Goal: Check status: Check status

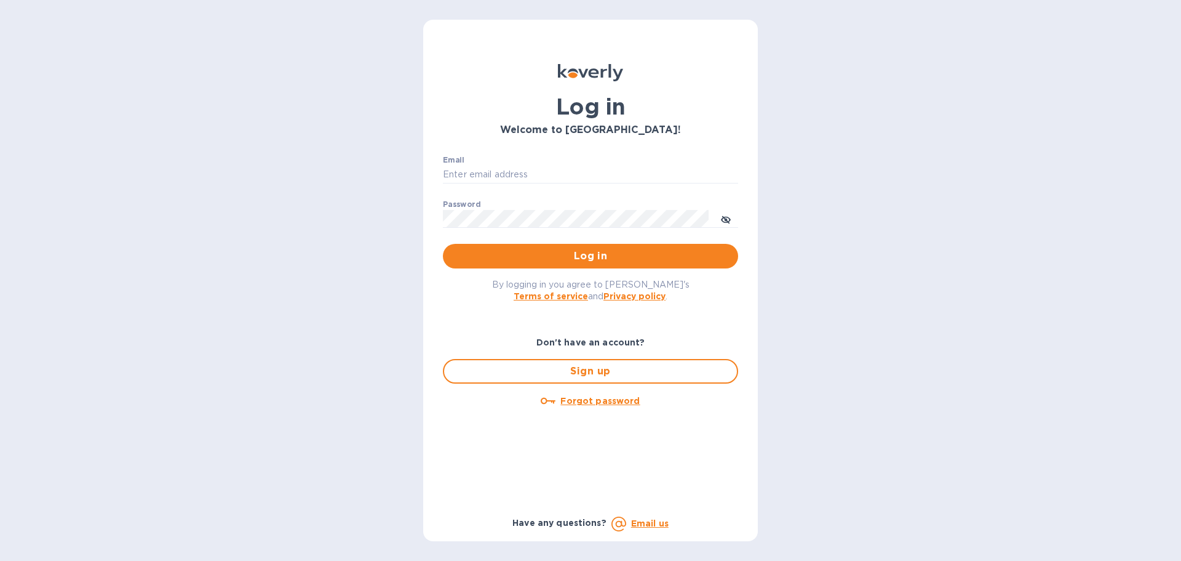
type input "Eli@marathonwineimports.com"
click at [519, 258] on span "Log in" at bounding box center [591, 256] width 276 height 15
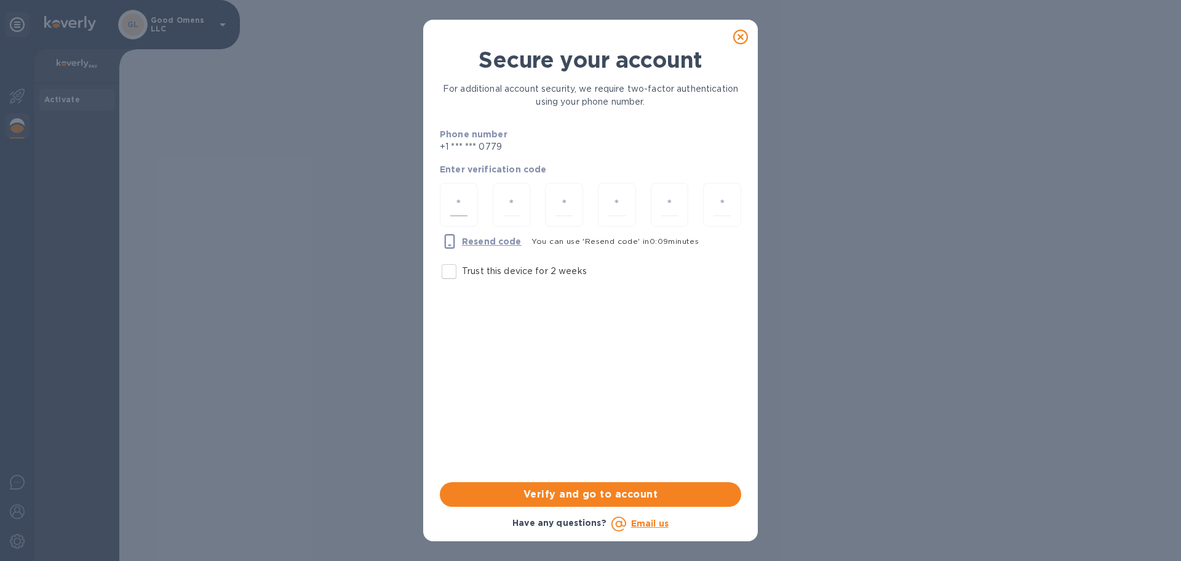
click at [457, 204] on input "number" at bounding box center [458, 204] width 17 height 23
click at [460, 205] on input "number" at bounding box center [458, 204] width 17 height 23
type input "5"
type input "8"
type input "7"
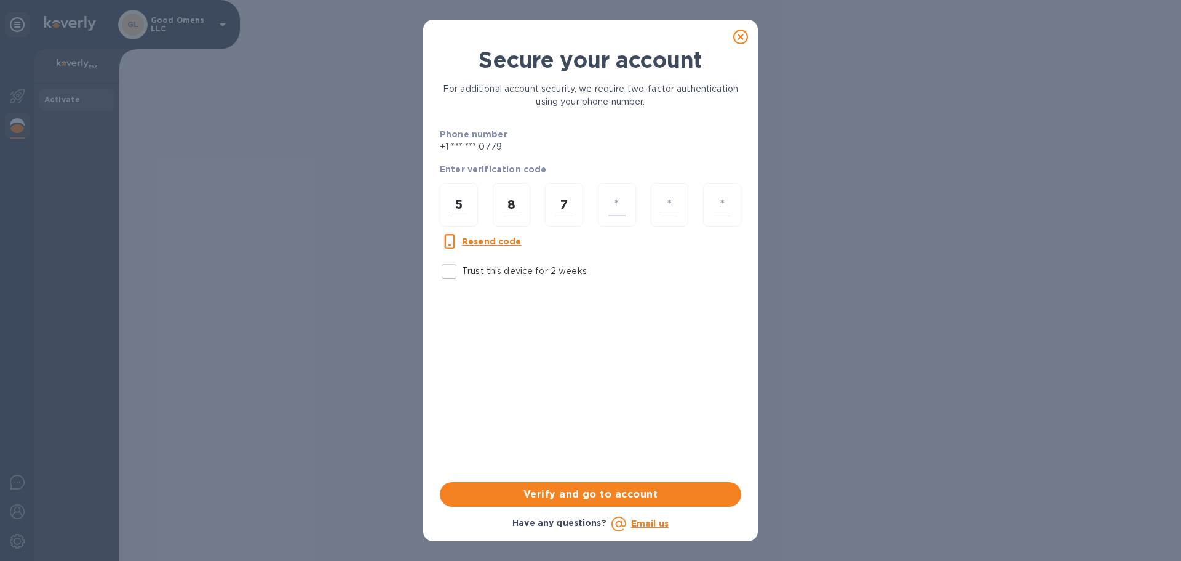
type input "4"
type input "8"
type input "6"
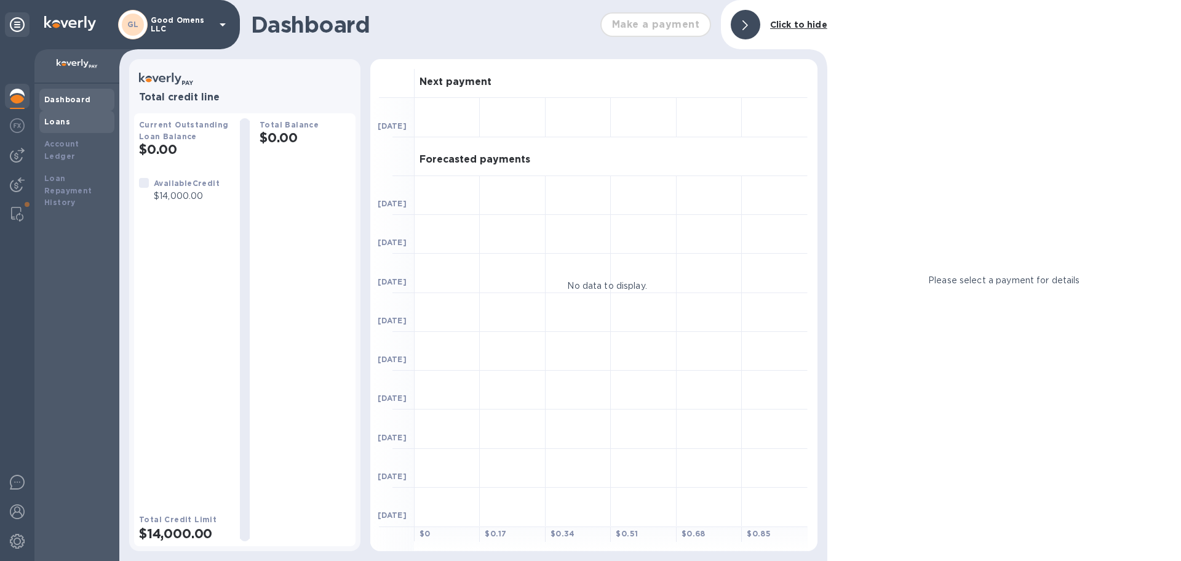
click at [59, 121] on b "Loans" at bounding box center [57, 121] width 26 height 9
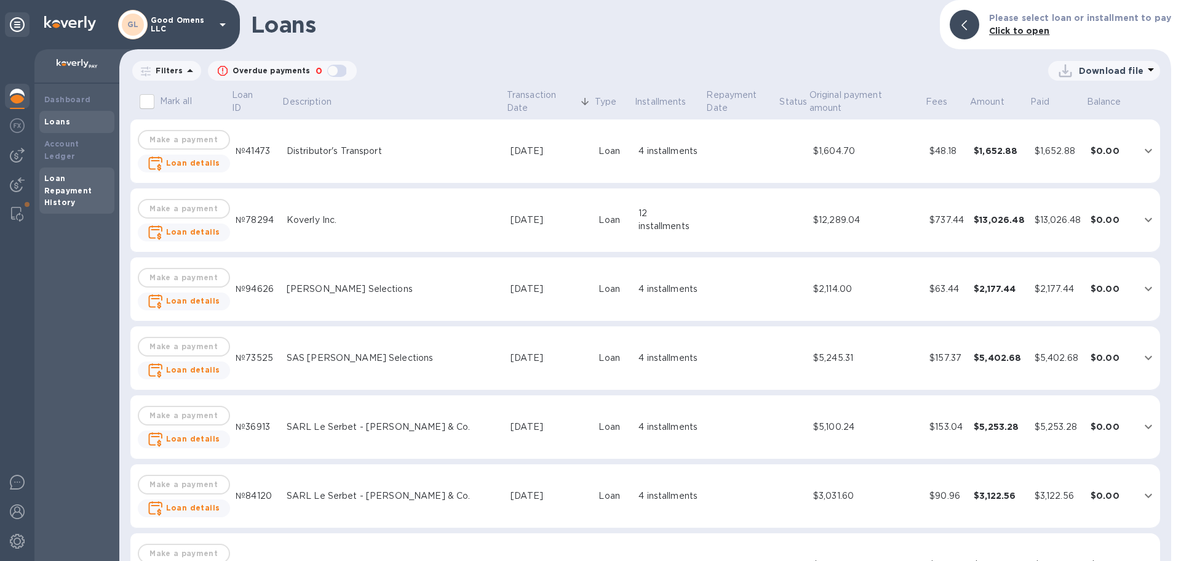
click at [66, 181] on b "Loan Repayment History" at bounding box center [68, 191] width 48 height 34
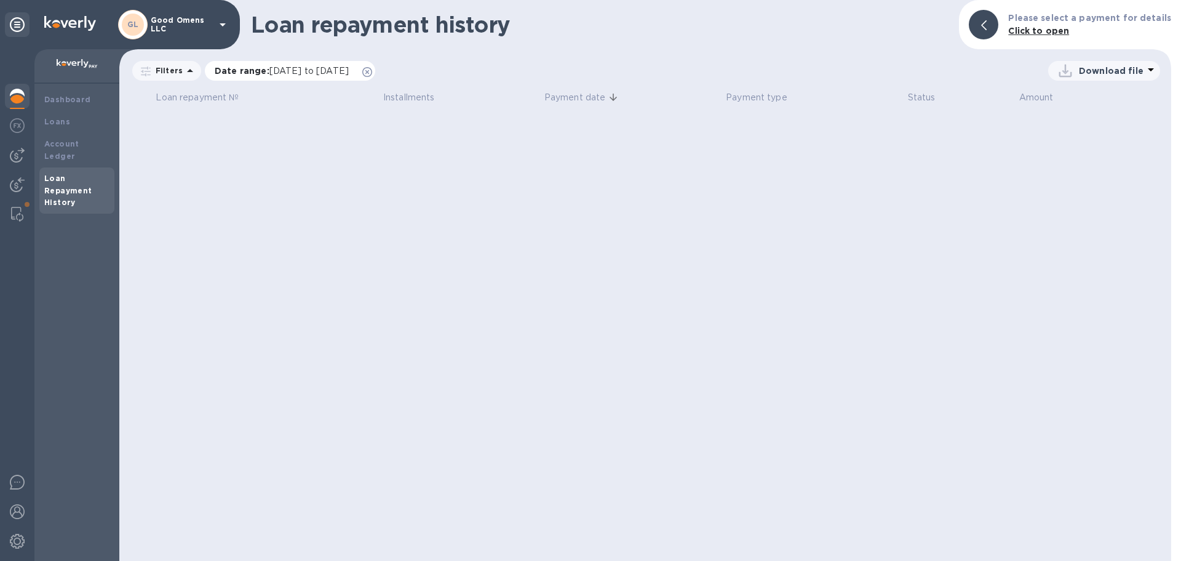
click at [249, 65] on p "Date range : [DATE] to [DATE]" at bounding box center [285, 71] width 140 height 12
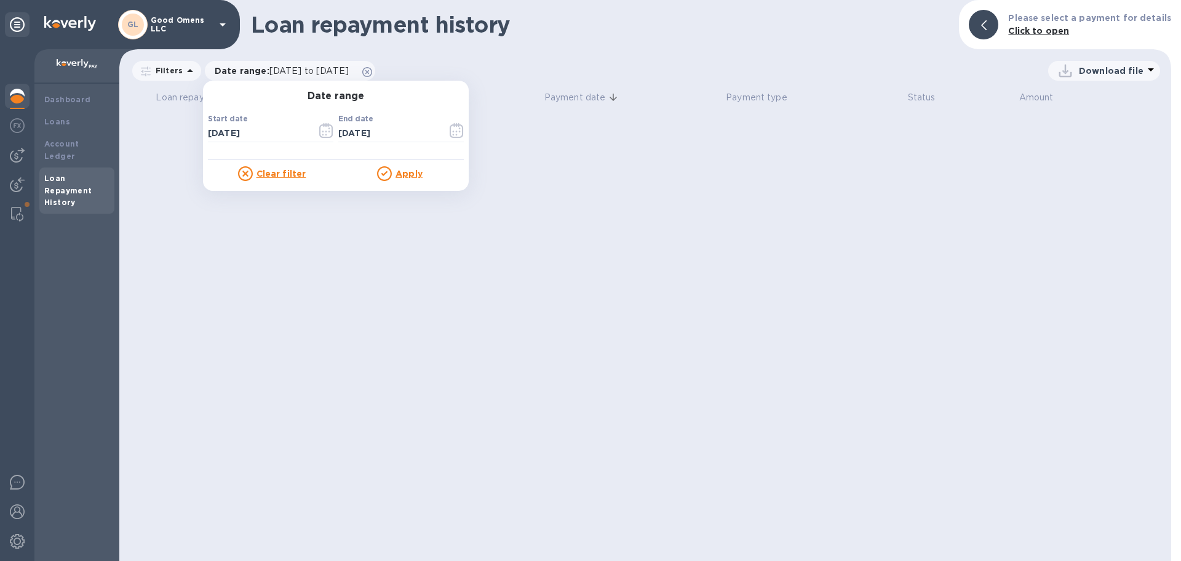
click at [91, 240] on div "Dashboard Loans Account Ledger Loan Repayment History" at bounding box center [76, 322] width 85 height 477
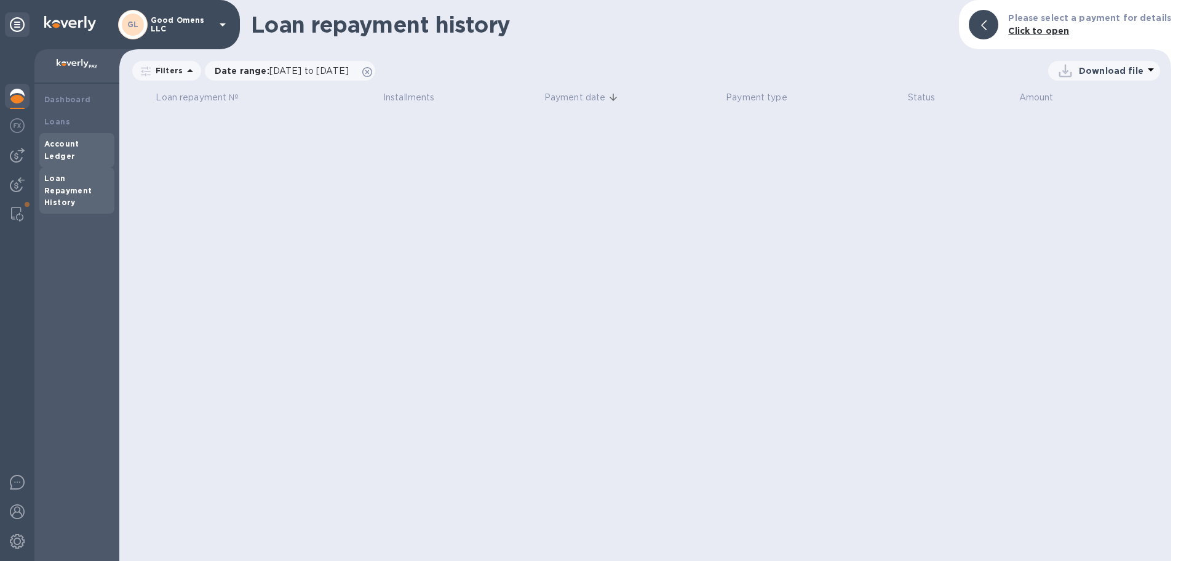
click at [68, 142] on b "Account Ledger" at bounding box center [61, 150] width 35 height 22
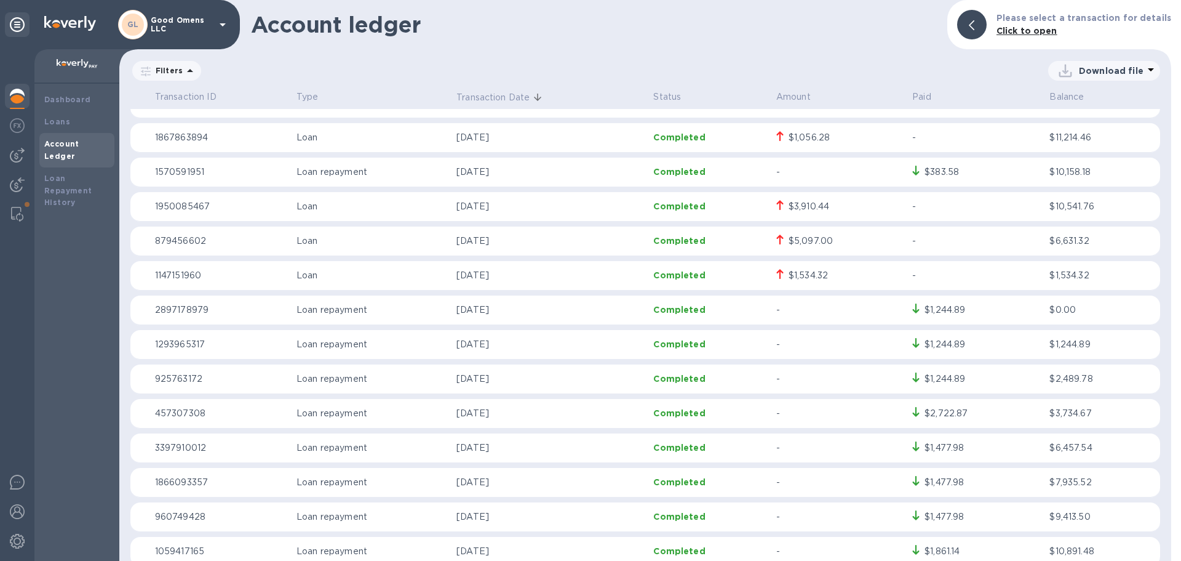
scroll to position [1317, 0]
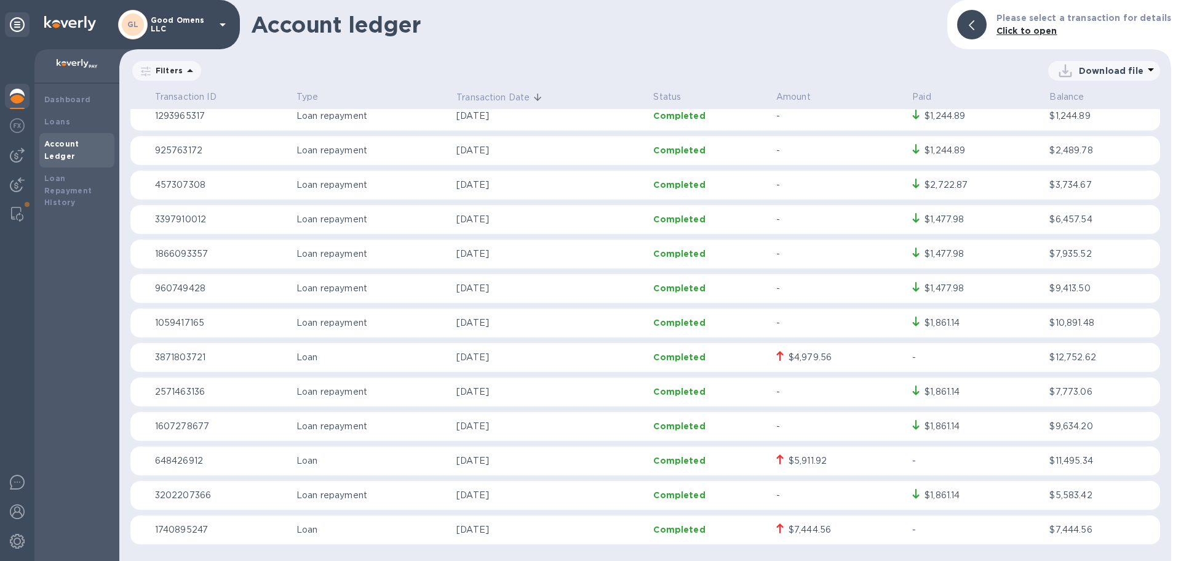
click at [318, 525] on p "Loan" at bounding box center [372, 529] width 150 height 13
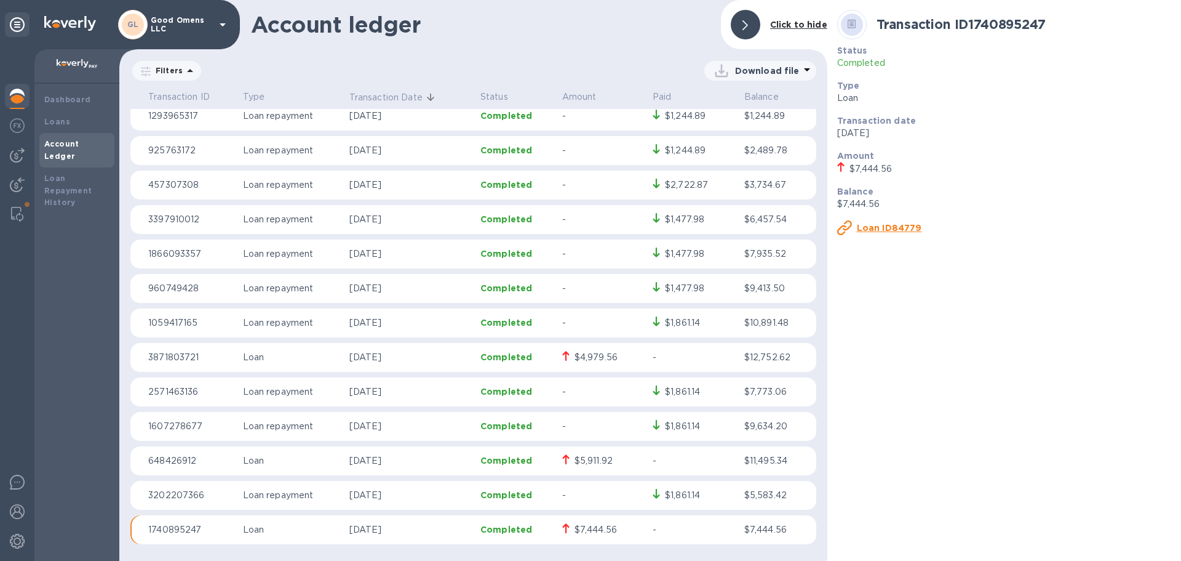
click at [898, 226] on u "Loan ID84779" at bounding box center [889, 228] width 65 height 10
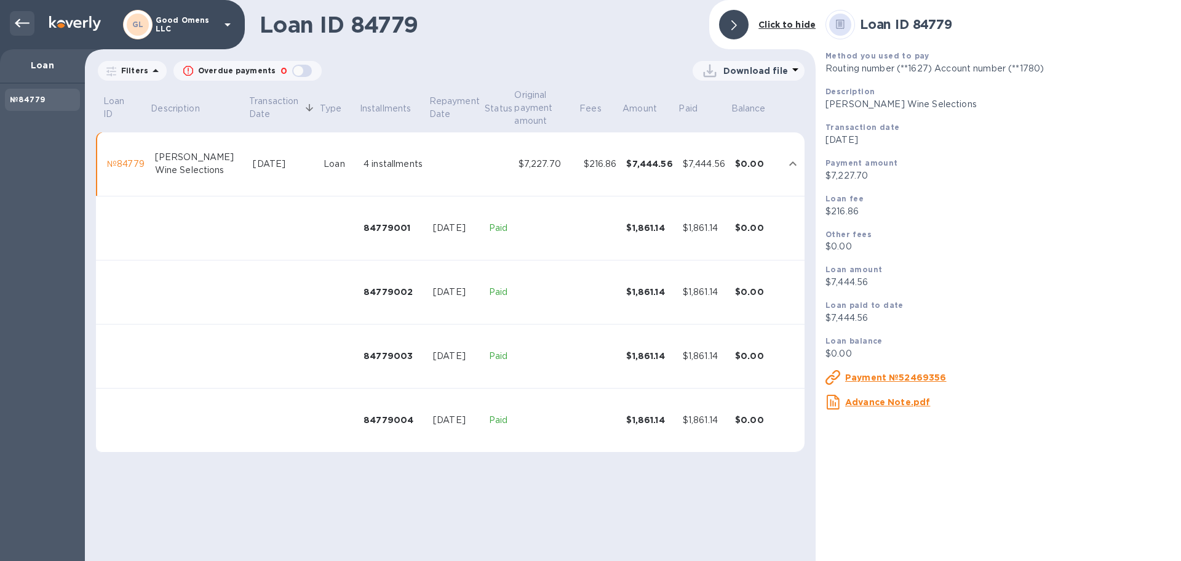
click at [23, 18] on icon at bounding box center [22, 23] width 15 height 15
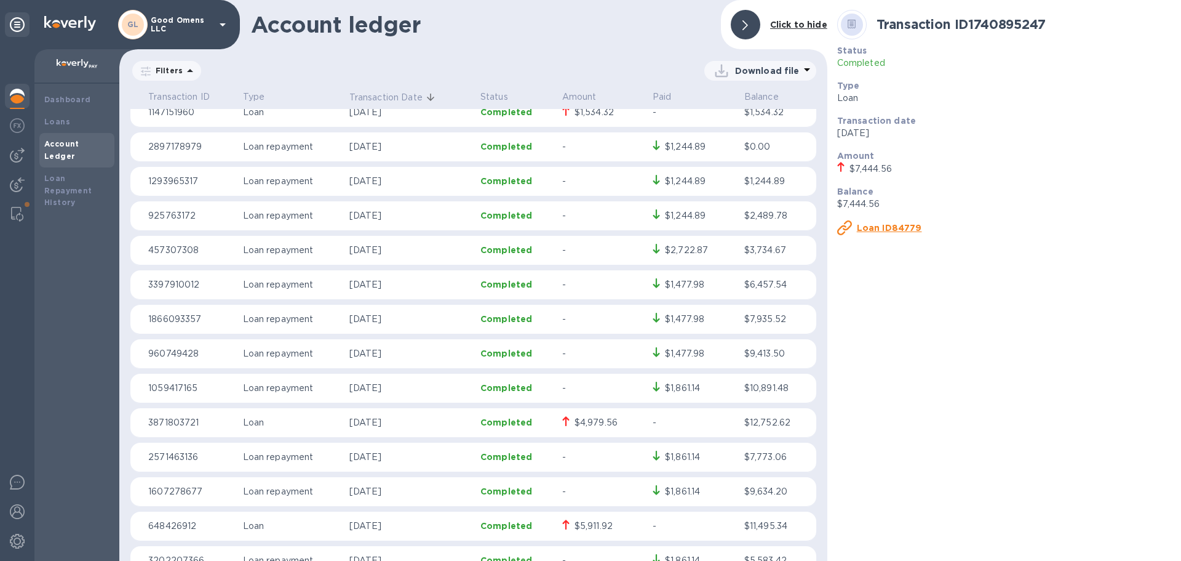
scroll to position [1317, 0]
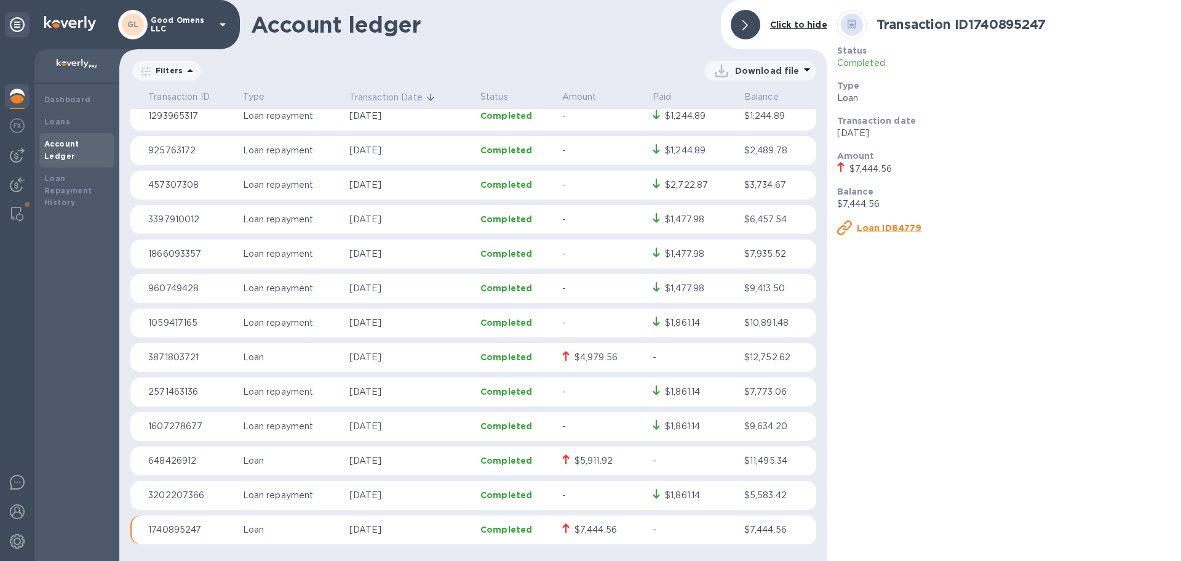
click at [300, 457] on p "Loan" at bounding box center [291, 460] width 97 height 13
click at [902, 223] on u "Loan ID31357" at bounding box center [887, 228] width 61 height 10
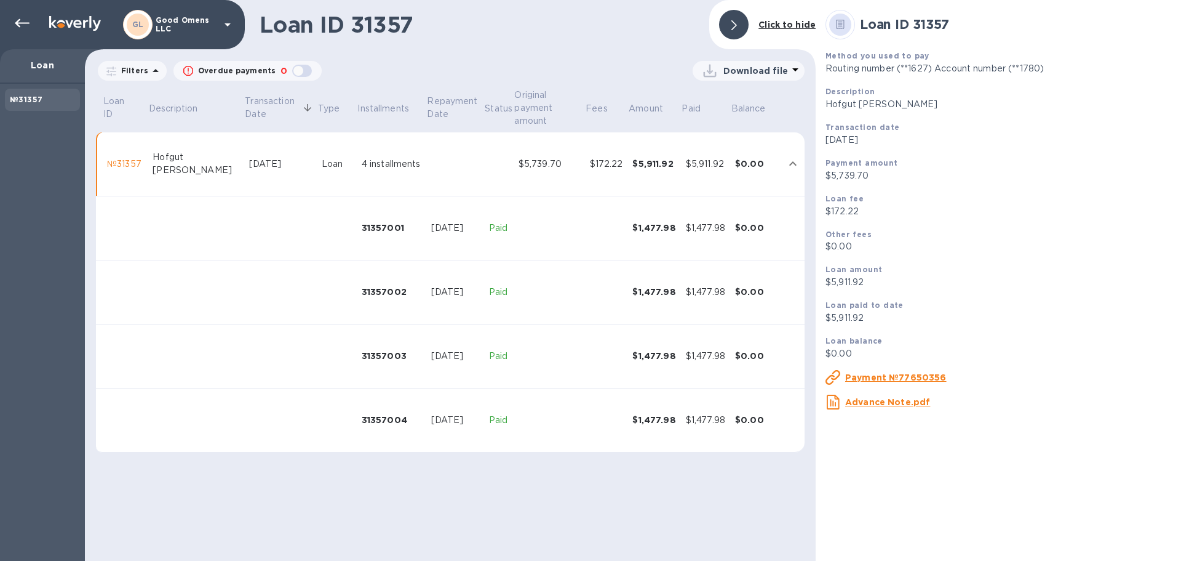
click at [882, 377] on u "Payment №77650356" at bounding box center [896, 377] width 102 height 10
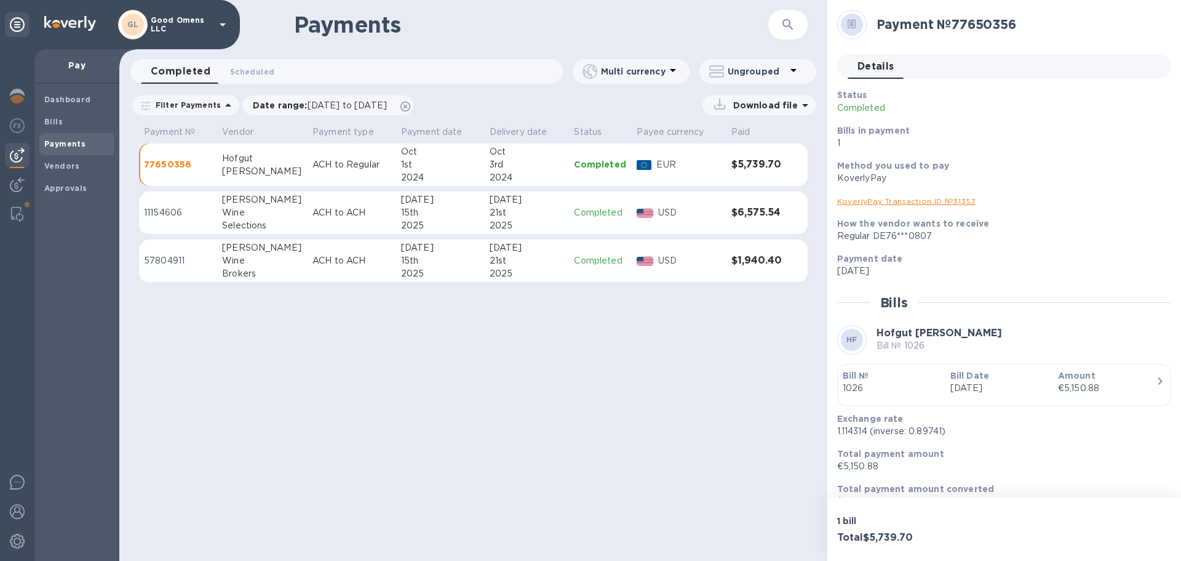
click at [165, 161] on p "77650356" at bounding box center [178, 164] width 68 height 12
click at [164, 162] on p "77650356" at bounding box center [178, 164] width 68 height 12
click at [63, 104] on span "Dashboard" at bounding box center [67, 100] width 47 height 12
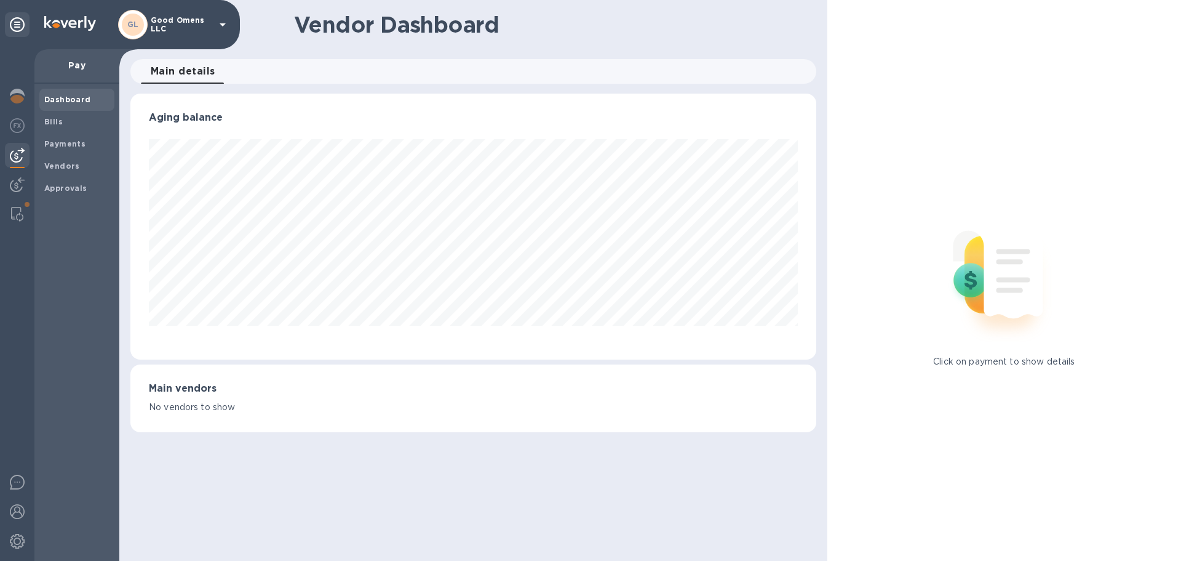
scroll to position [266, 685]
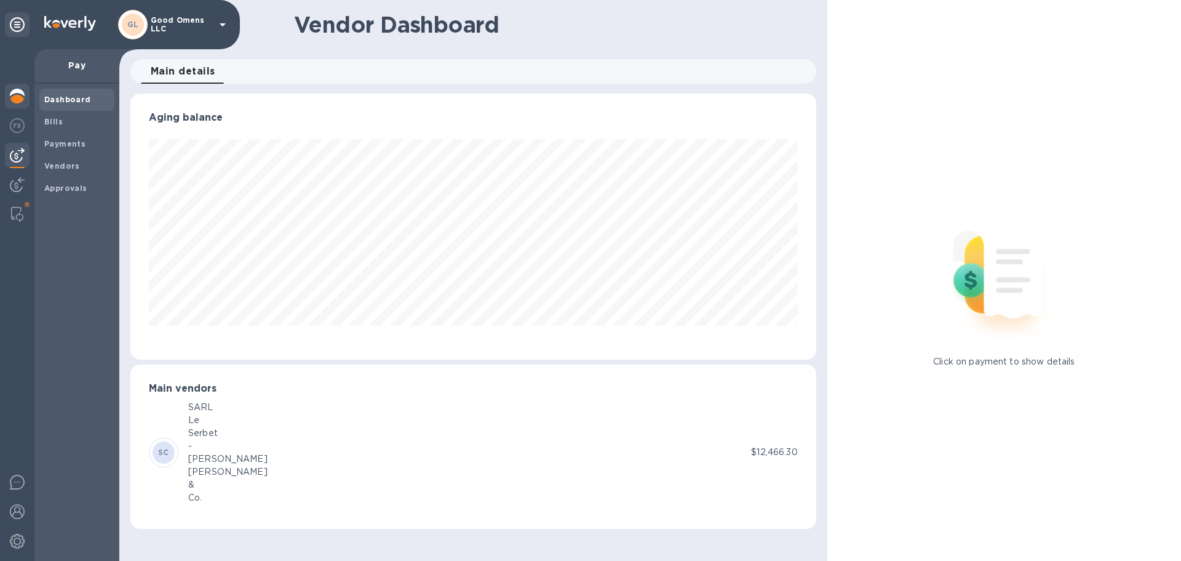
click at [23, 95] on img at bounding box center [17, 96] width 15 height 15
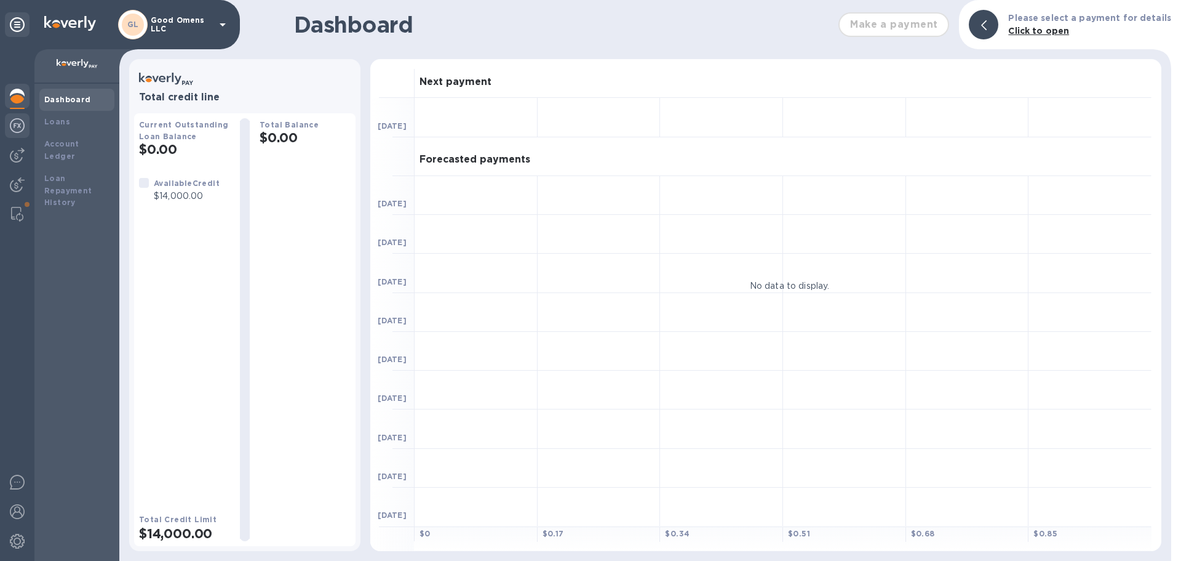
click at [12, 124] on img at bounding box center [17, 125] width 15 height 15
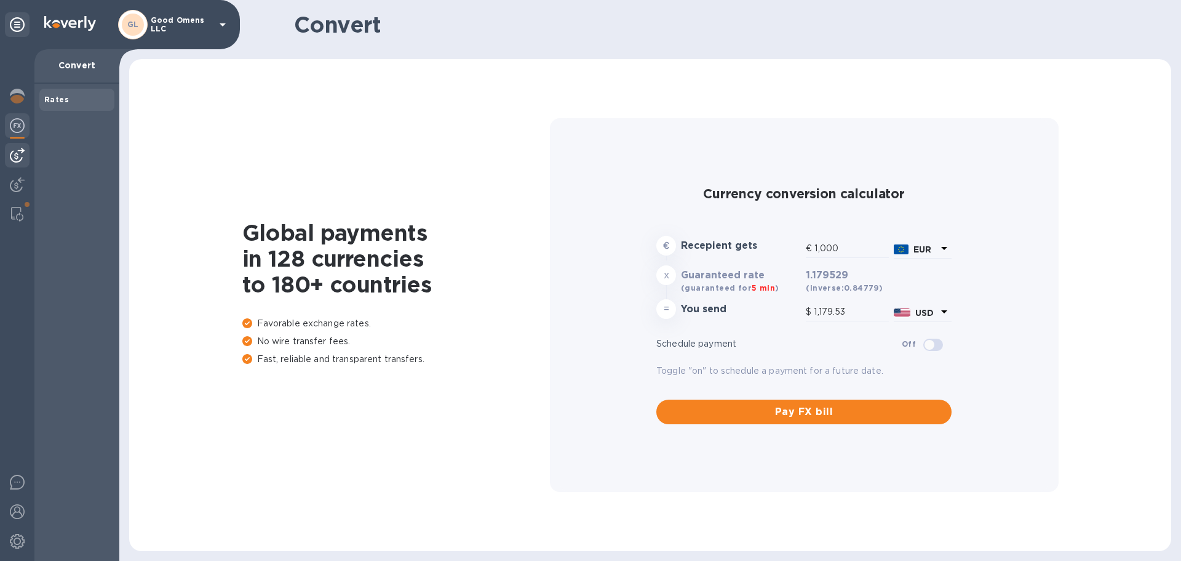
click at [15, 161] on img at bounding box center [17, 155] width 15 height 15
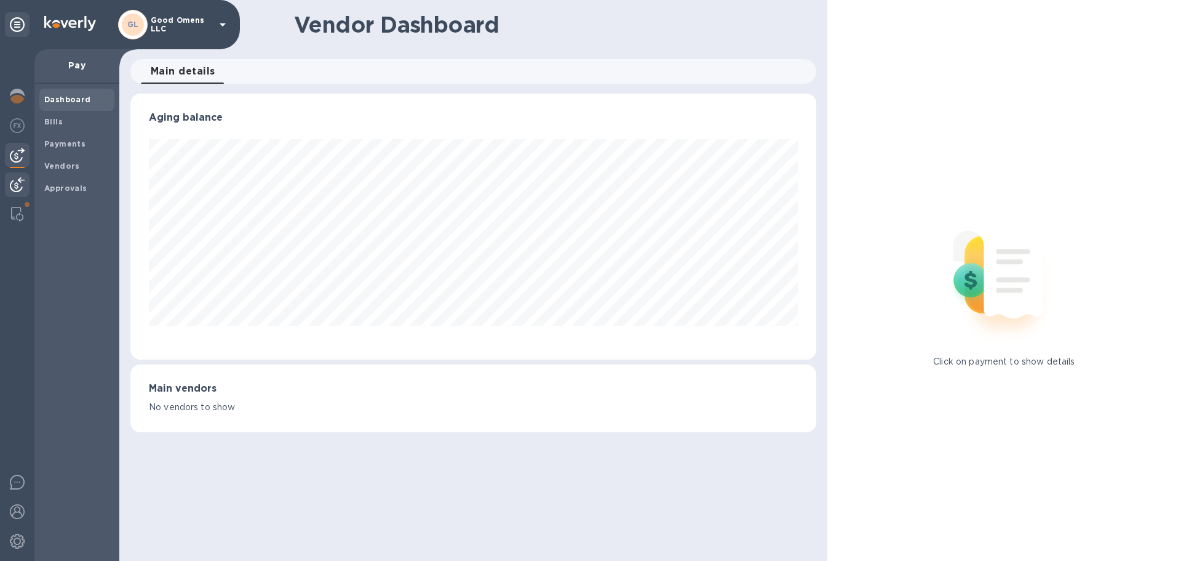
scroll to position [266, 685]
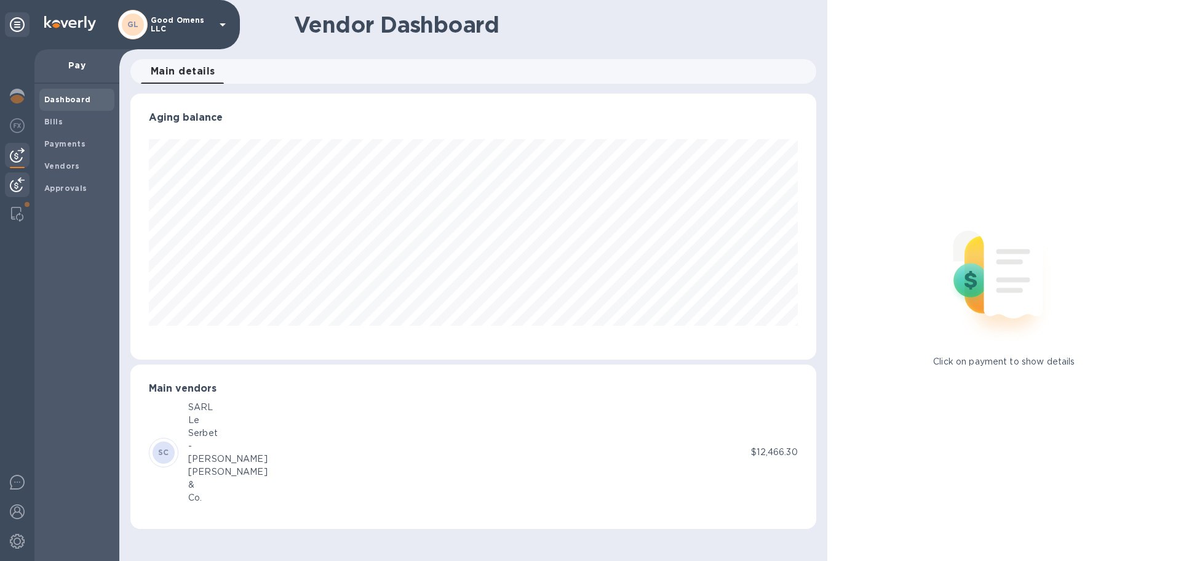
click at [13, 189] on img at bounding box center [17, 184] width 15 height 15
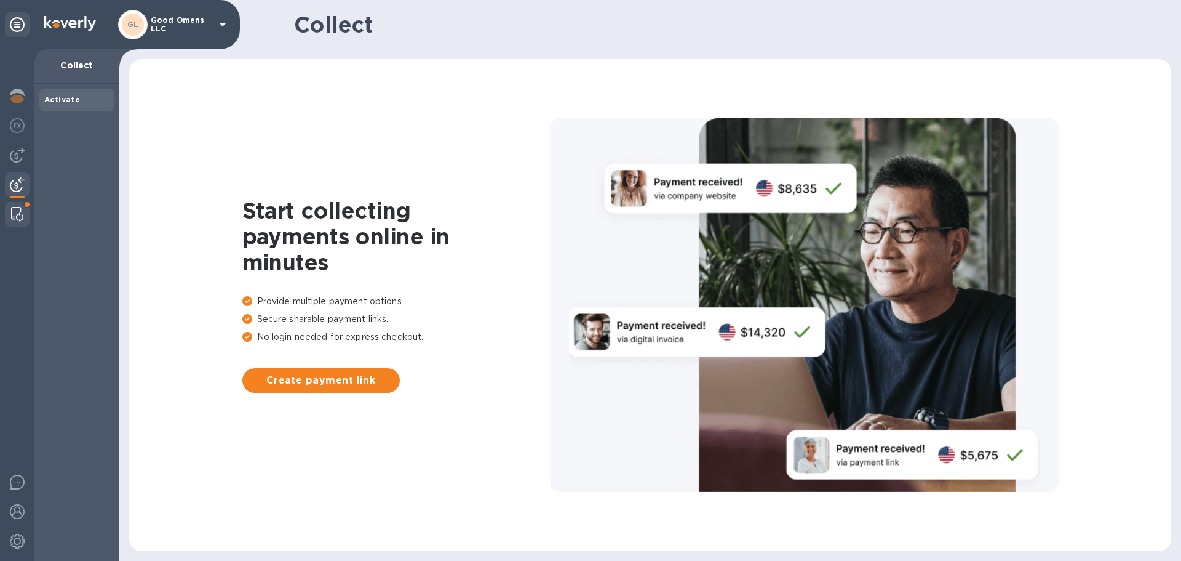
click at [11, 222] on div at bounding box center [17, 214] width 22 height 25
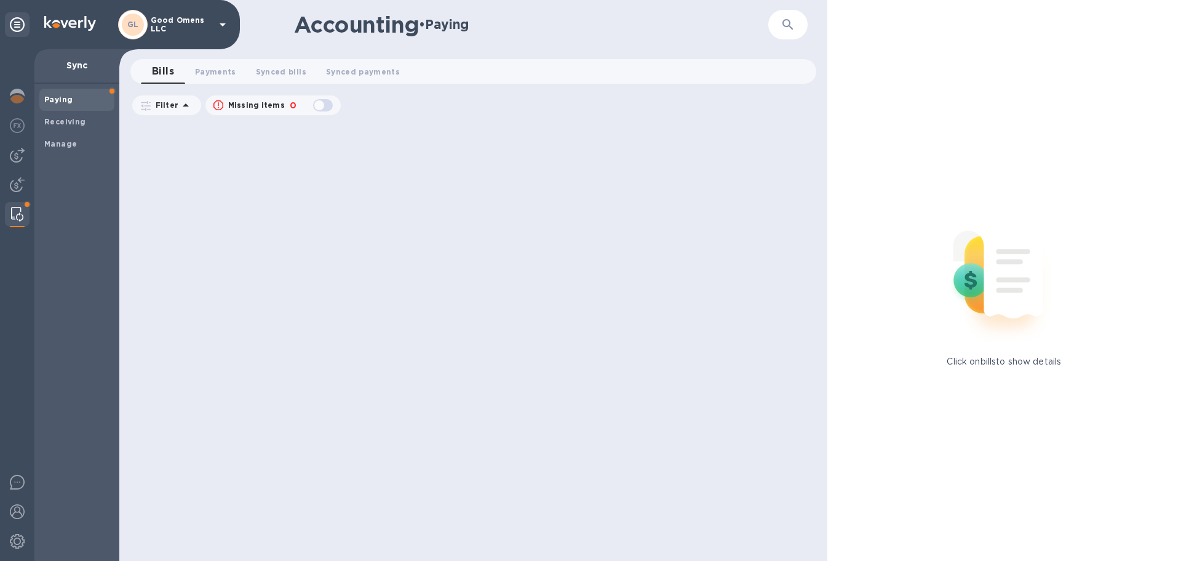
click at [217, 23] on icon at bounding box center [222, 24] width 15 height 15
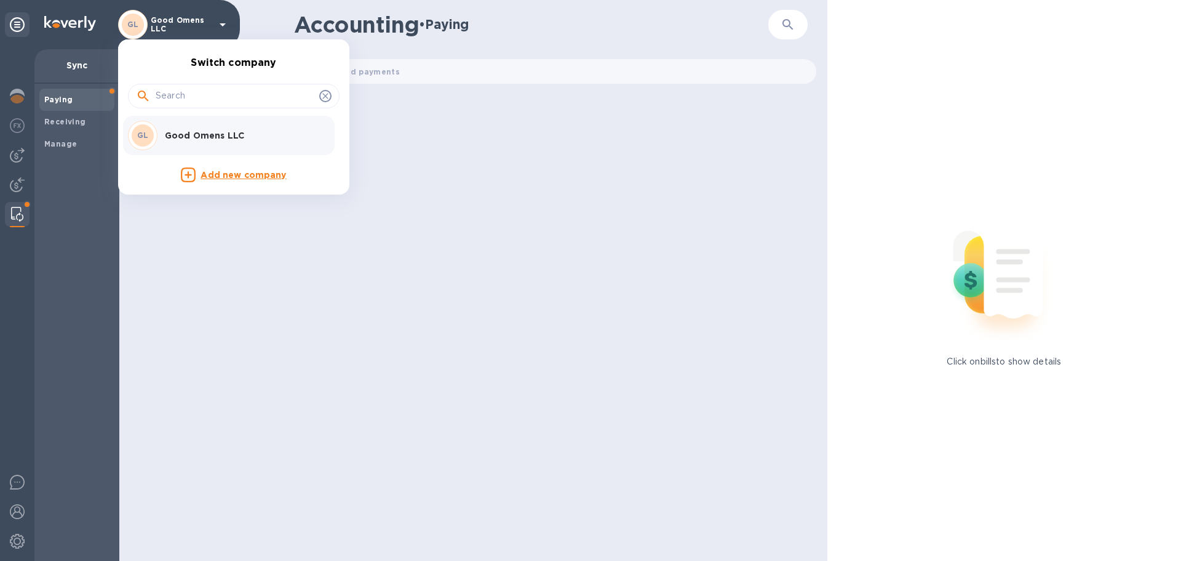
click at [204, 138] on p "Good Omens LLC" at bounding box center [242, 135] width 155 height 12
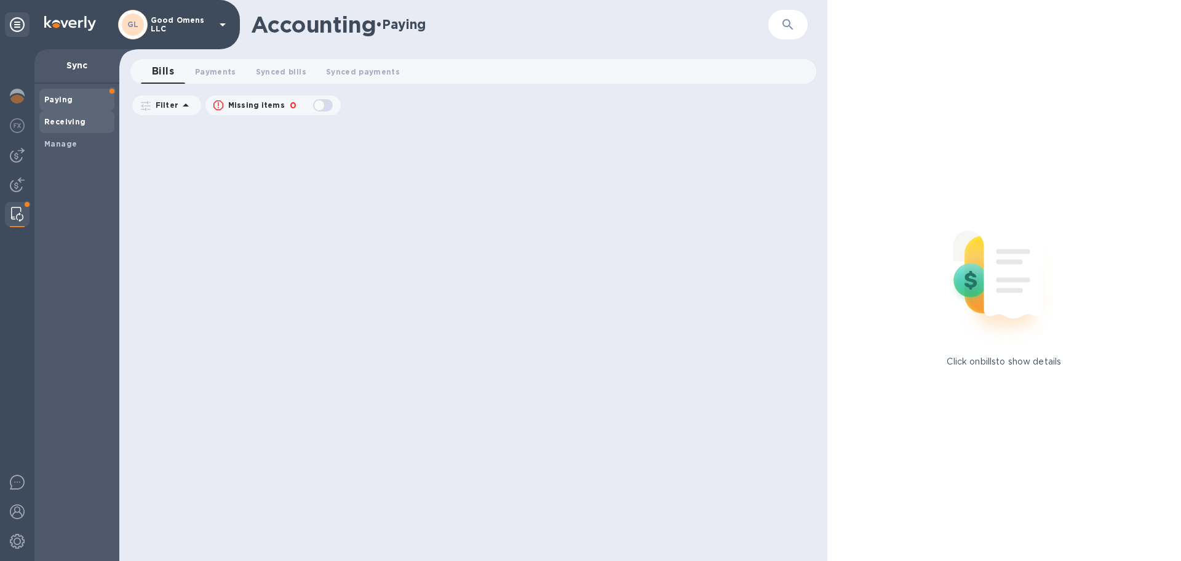
click at [66, 121] on b "Receiving" at bounding box center [65, 121] width 42 height 9
click at [11, 17] on icon at bounding box center [17, 24] width 15 height 15
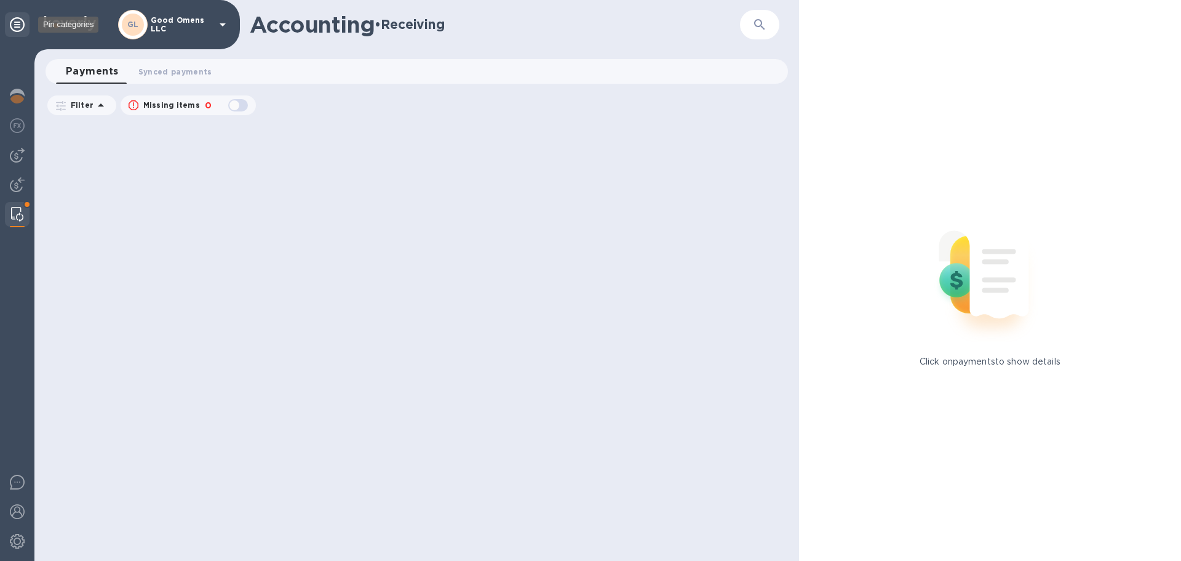
click at [14, 22] on icon at bounding box center [17, 24] width 15 height 15
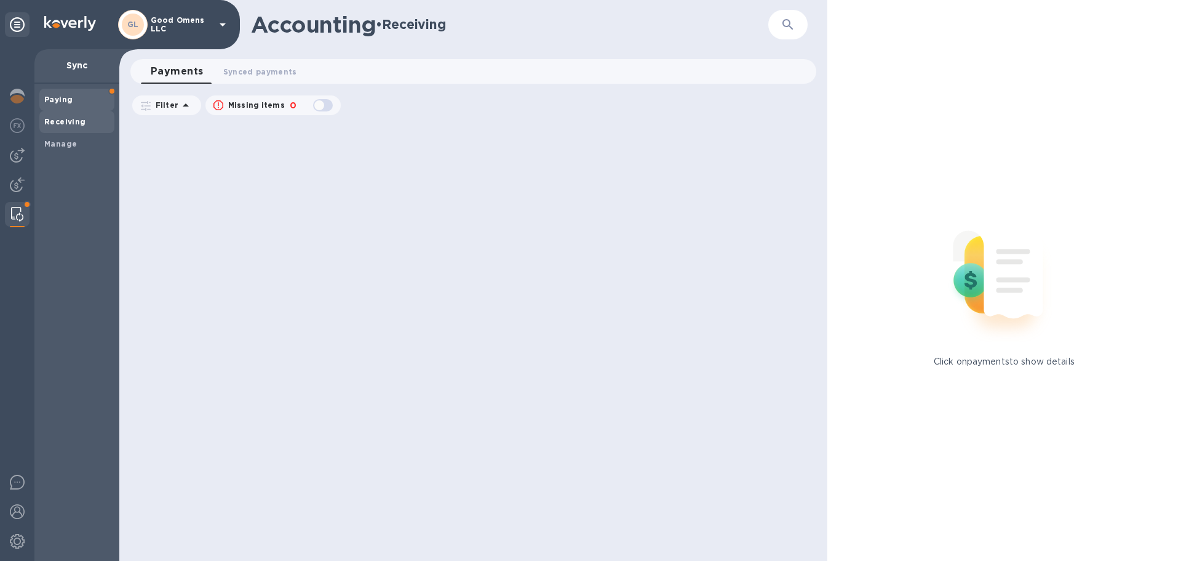
click at [60, 98] on b "Paying" at bounding box center [58, 99] width 28 height 9
click at [401, 19] on h2 "• Paying" at bounding box center [401, 24] width 50 height 15
click at [14, 180] on img at bounding box center [17, 184] width 15 height 15
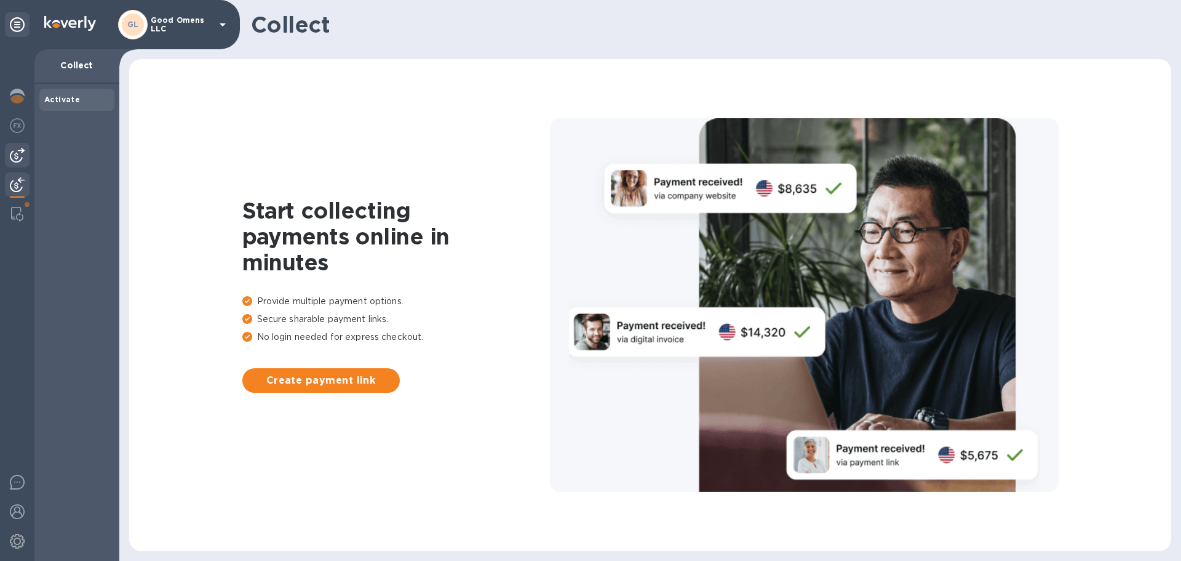
click at [17, 152] on img at bounding box center [17, 155] width 15 height 15
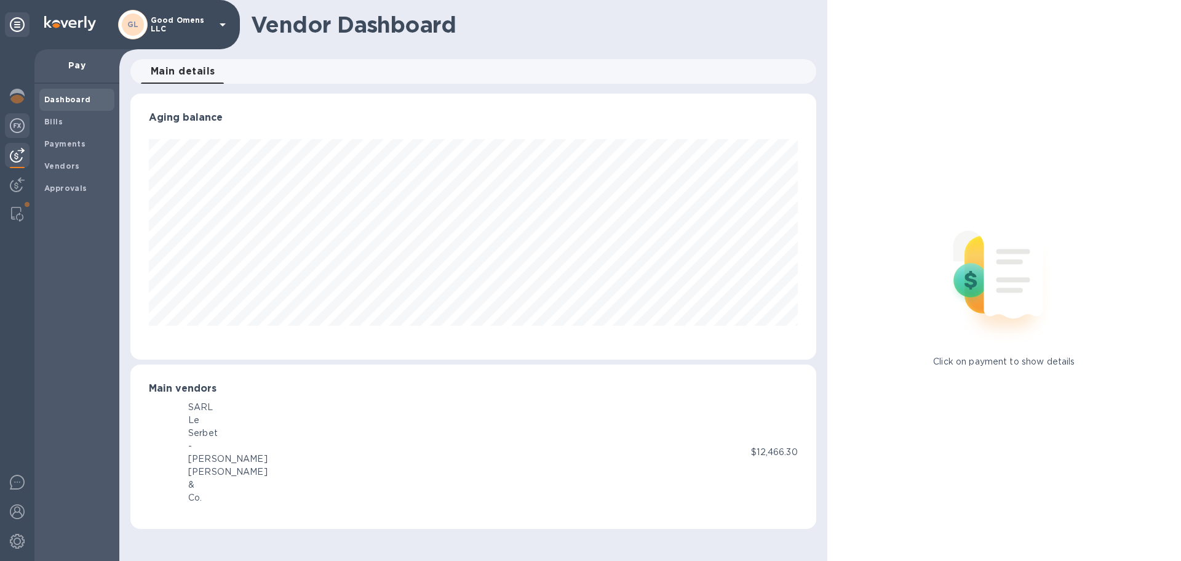
scroll to position [266, 685]
click at [70, 185] on b "Approvals" at bounding box center [65, 187] width 43 height 9
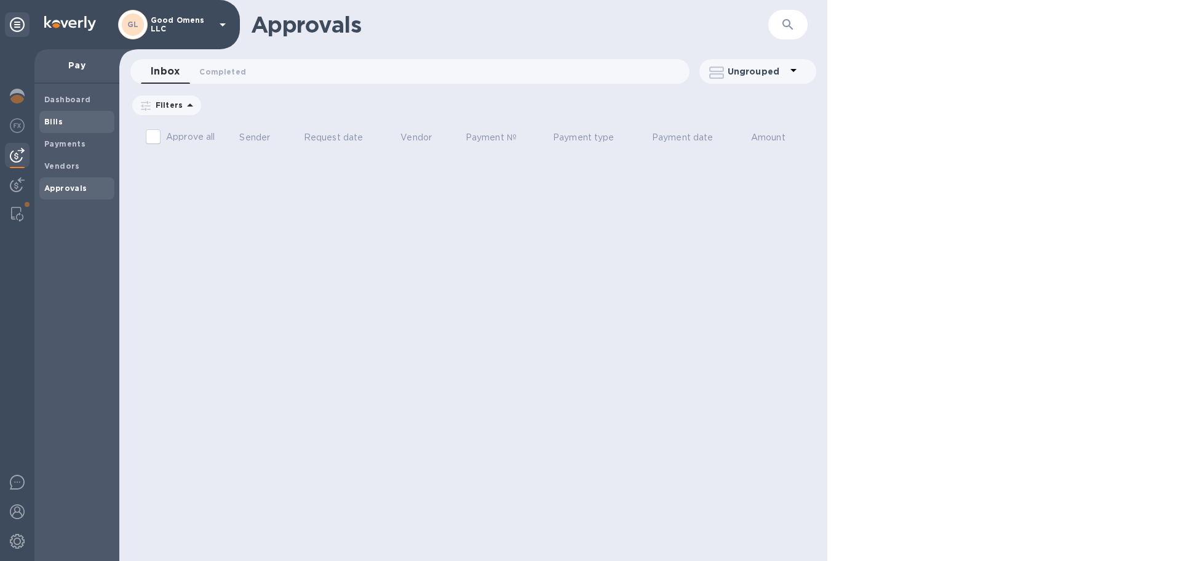
click at [58, 122] on b "Bills" at bounding box center [53, 121] width 18 height 9
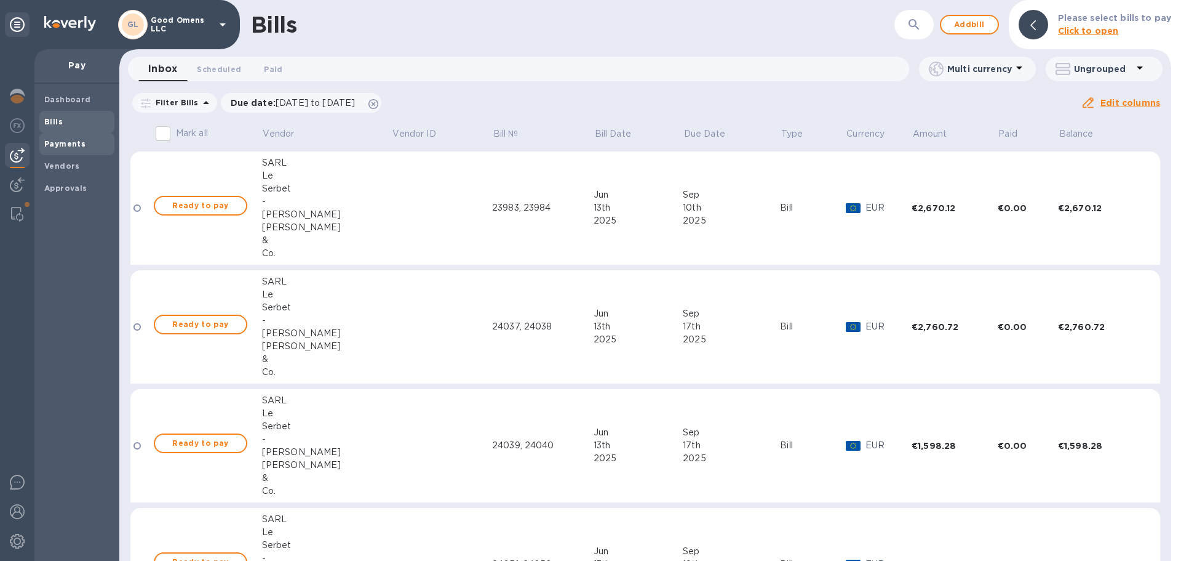
click at [68, 151] on div "Payments" at bounding box center [76, 144] width 75 height 22
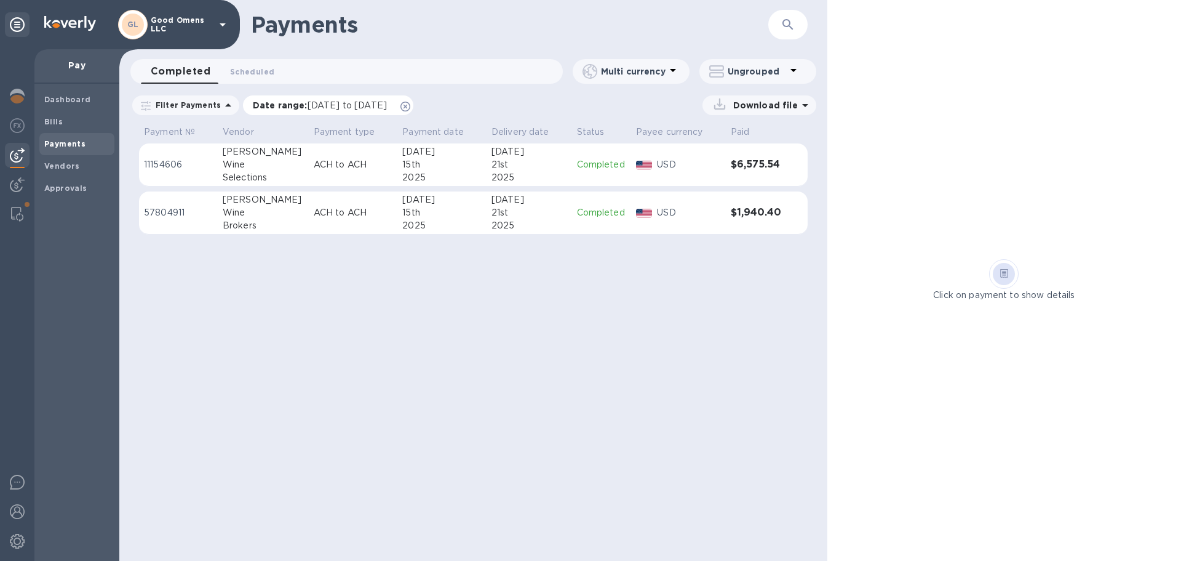
click at [294, 105] on p "Date range : 07/12/2025 to 08/13/2025" at bounding box center [323, 105] width 140 height 12
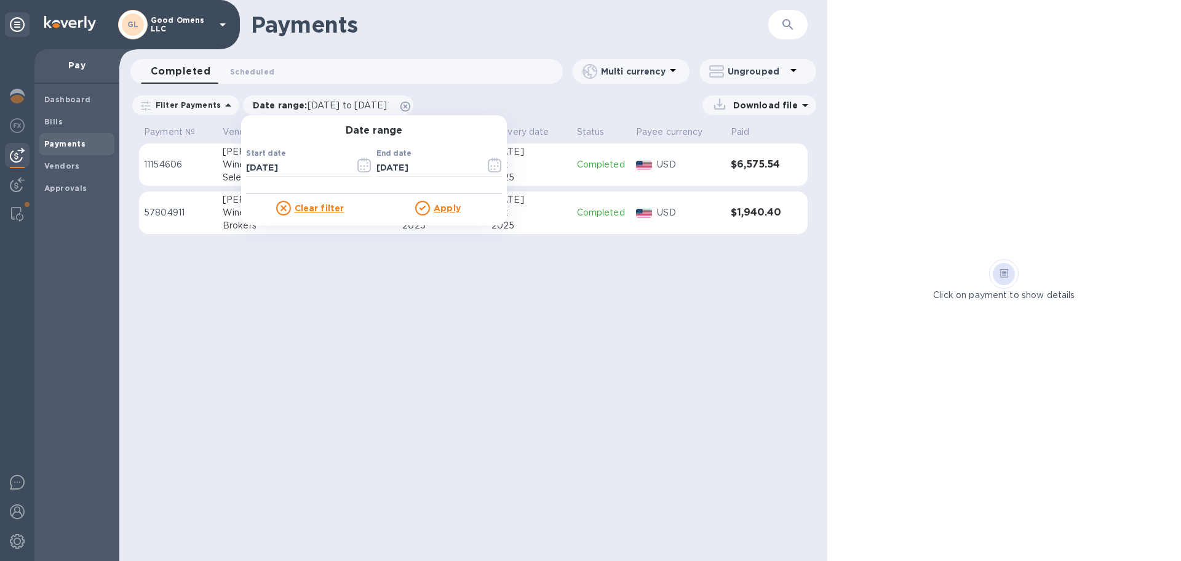
click at [315, 208] on u "Clear filter" at bounding box center [320, 208] width 50 height 10
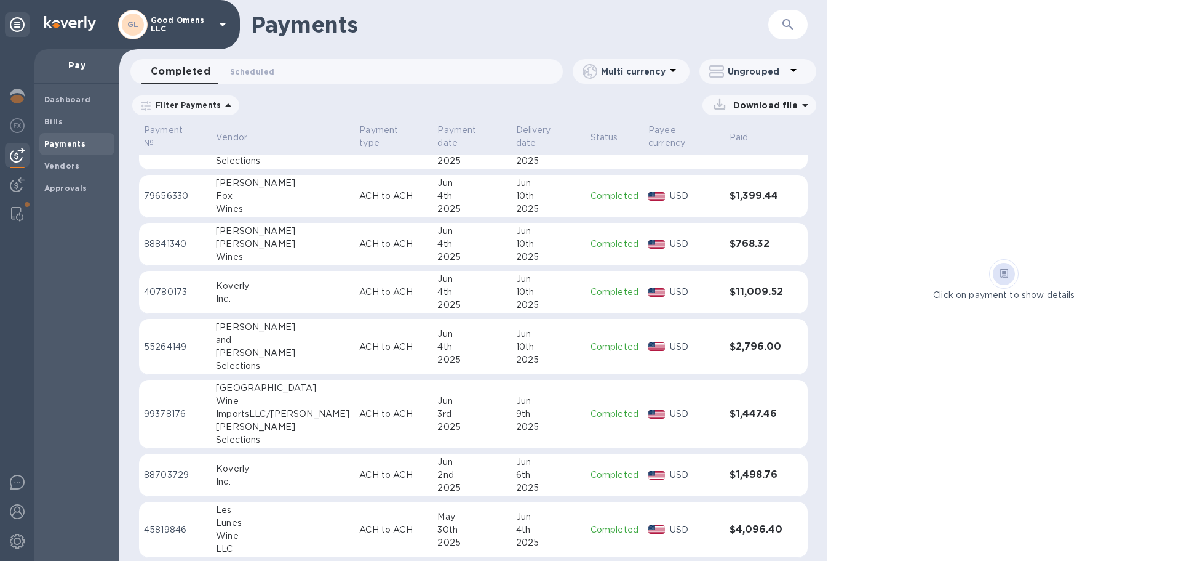
scroll to position [730, 0]
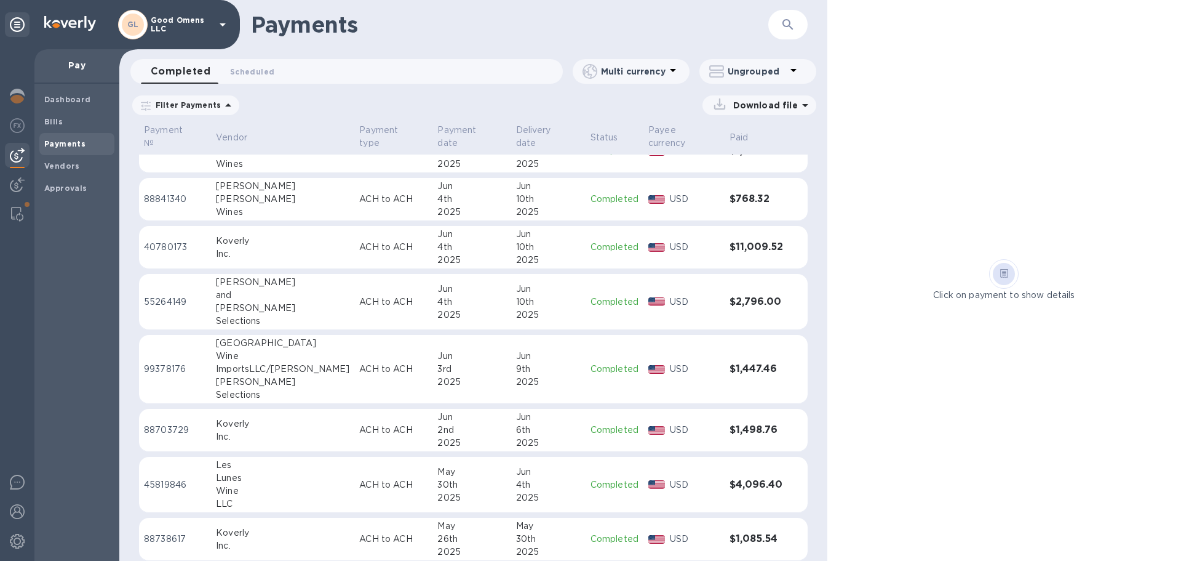
click at [81, 63] on p "Pay" at bounding box center [76, 65] width 65 height 12
click at [15, 99] on img at bounding box center [17, 96] width 15 height 15
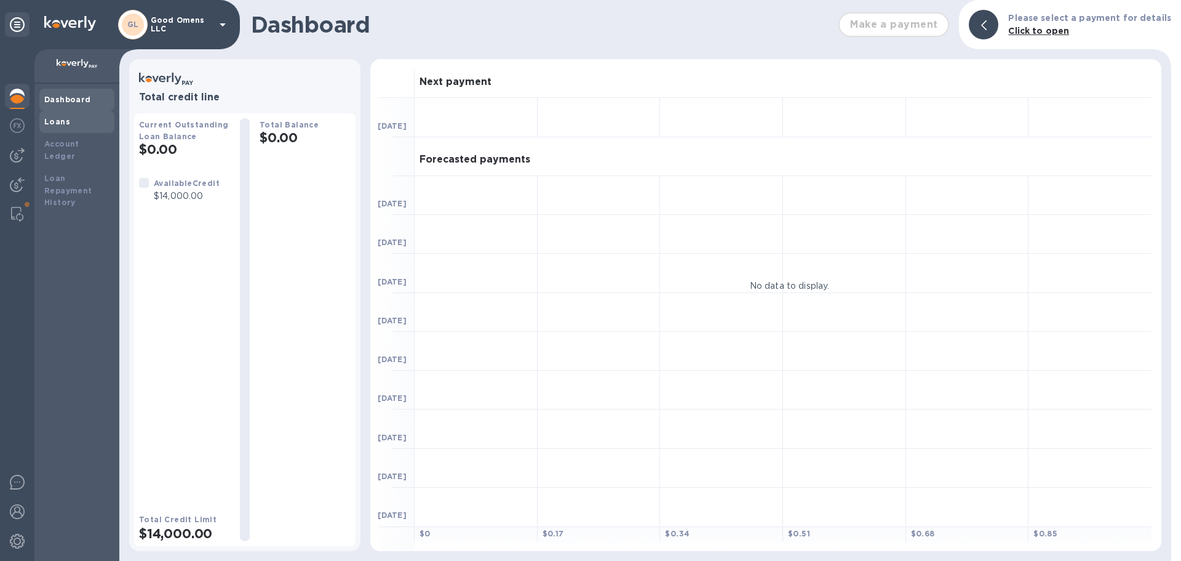
click at [50, 126] on div "Loans" at bounding box center [76, 122] width 65 height 12
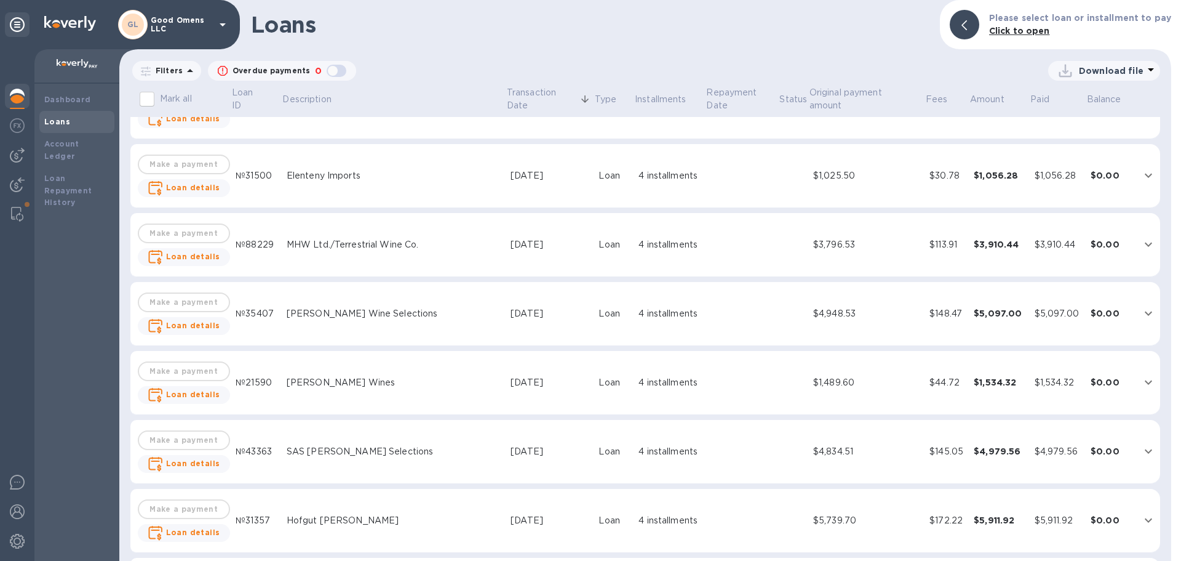
scroll to position [804, 0]
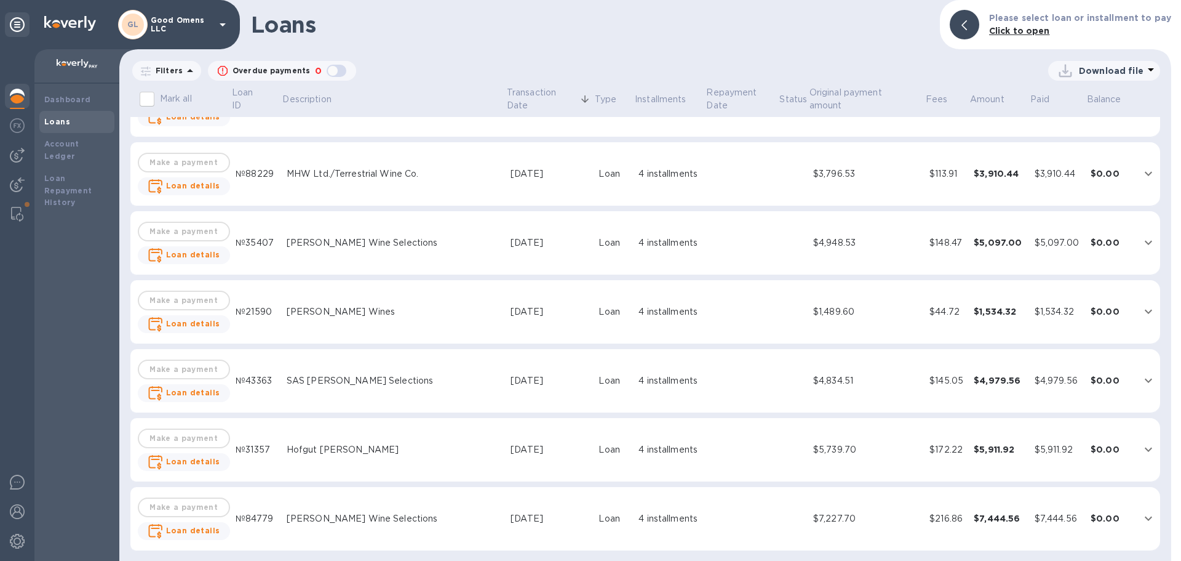
click at [373, 451] on div "Hofgut [PERSON_NAME]" at bounding box center [394, 449] width 214 height 13
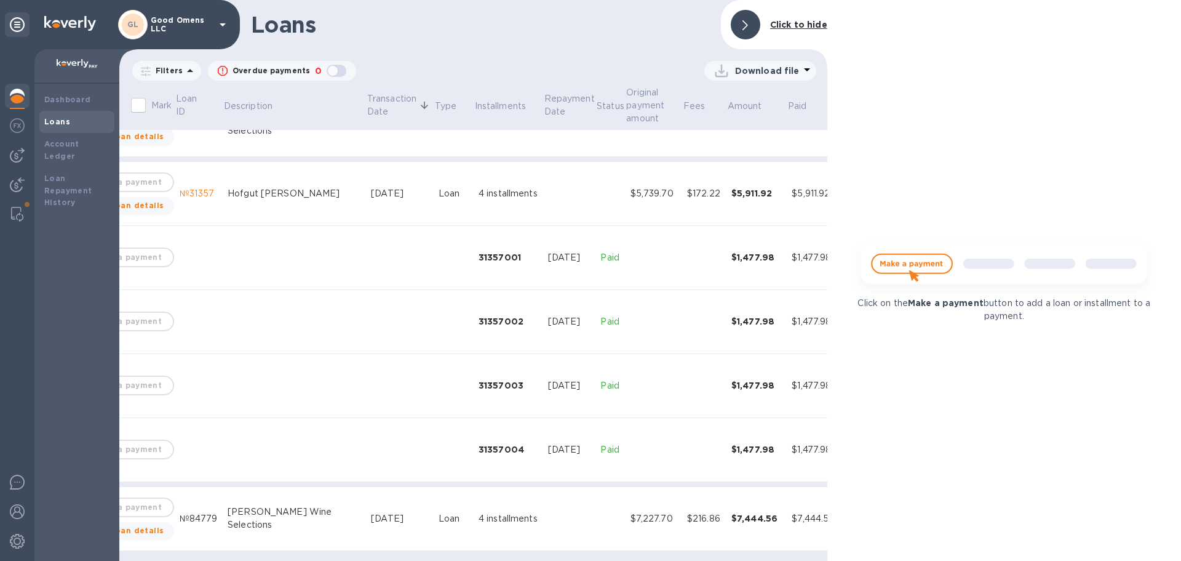
scroll to position [1082, 66]
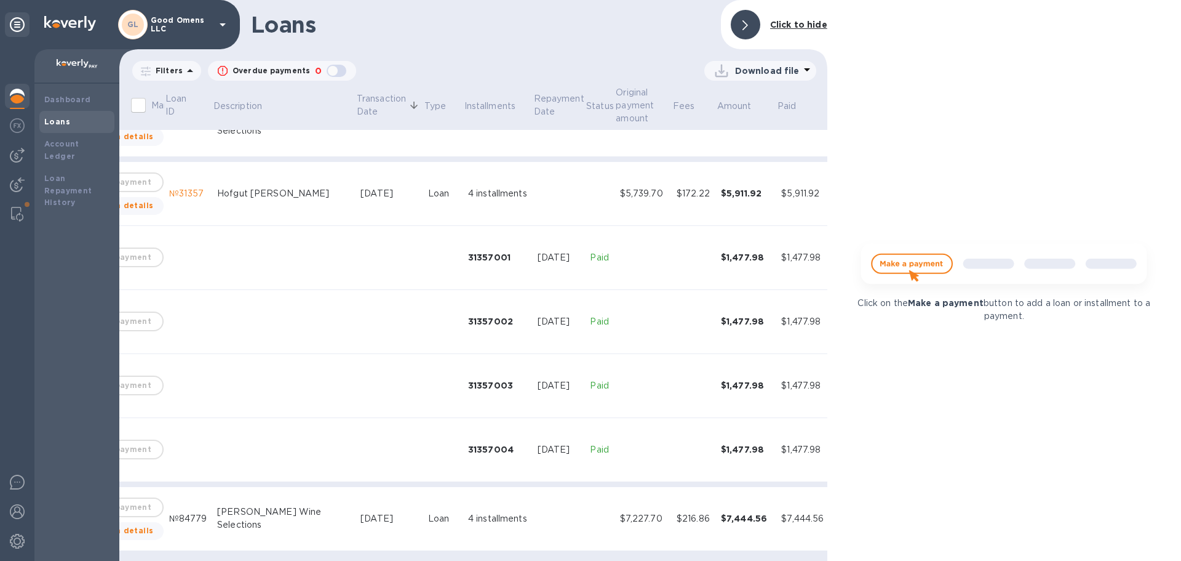
click at [748, 22] on icon at bounding box center [746, 25] width 6 height 10
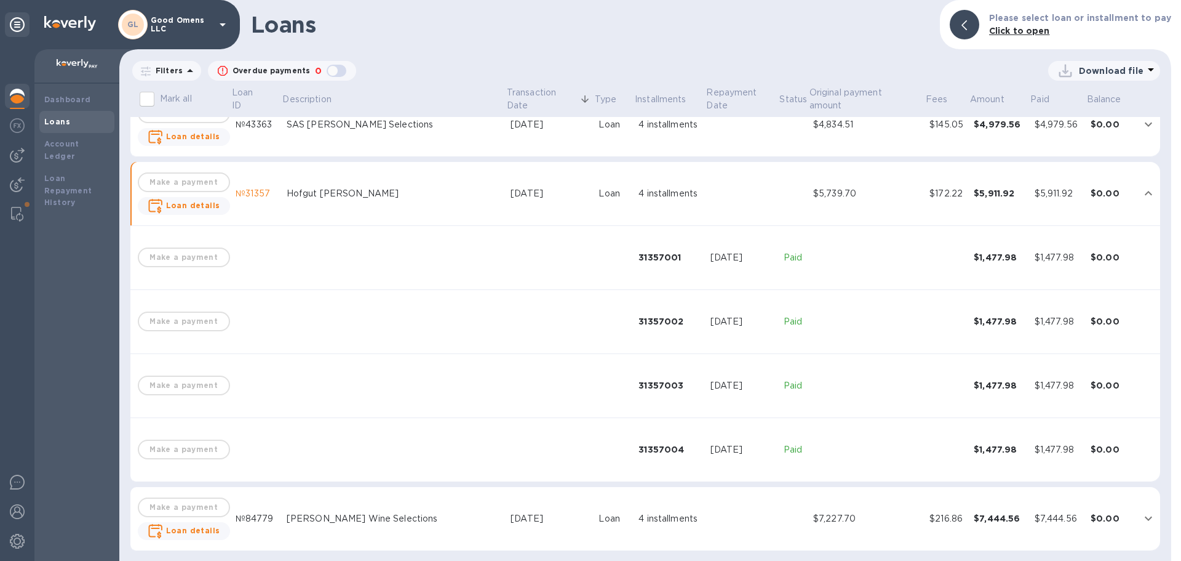
scroll to position [1060, 0]
click at [57, 119] on b "Loans" at bounding box center [57, 121] width 26 height 9
click at [60, 119] on b "Loans" at bounding box center [57, 121] width 26 height 9
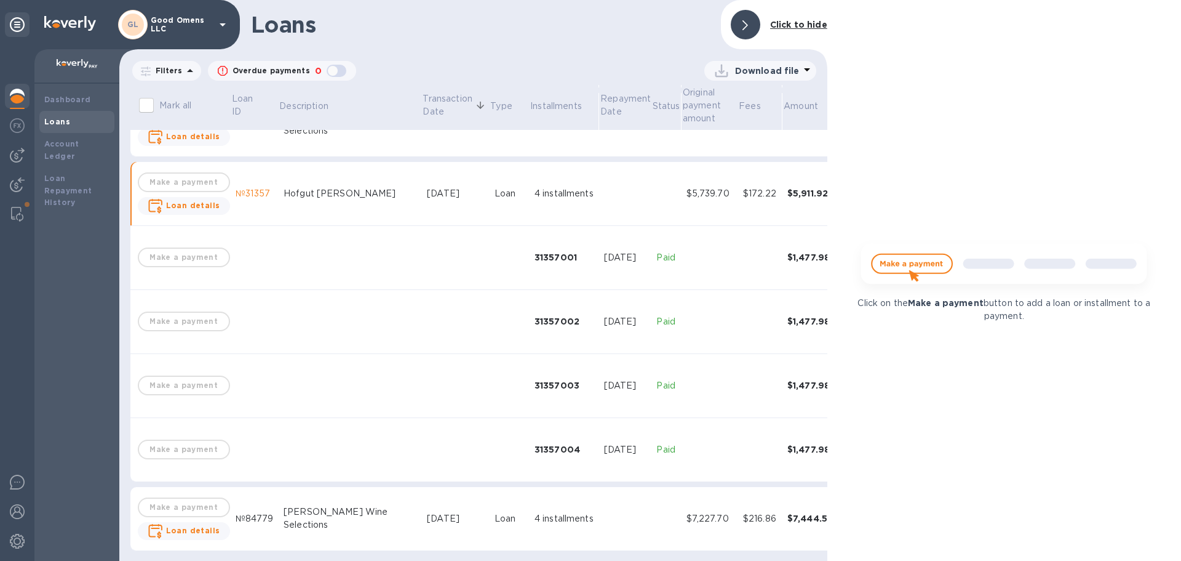
click at [778, 22] on b "Click to hide" at bounding box center [798, 25] width 57 height 10
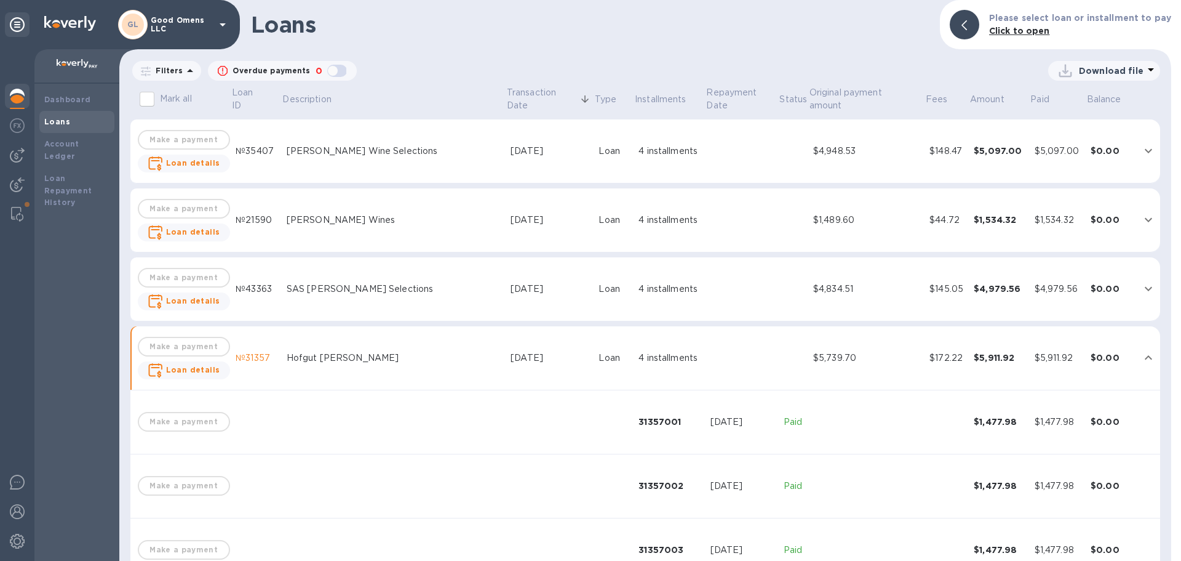
scroll to position [876, 0]
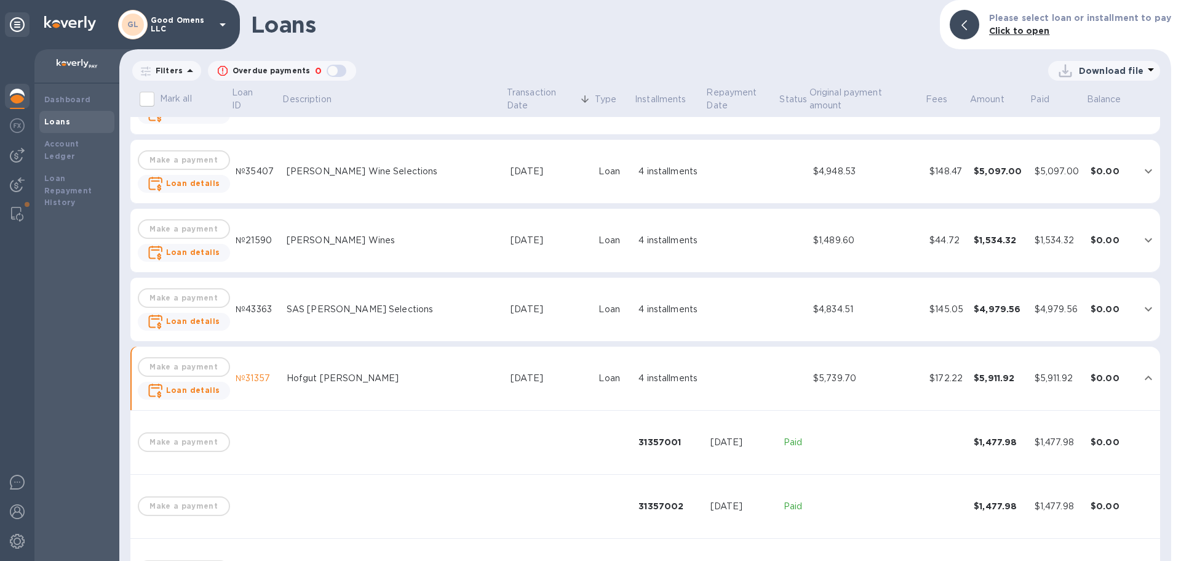
click at [445, 310] on div "SAS [PERSON_NAME] Selections" at bounding box center [394, 309] width 214 height 13
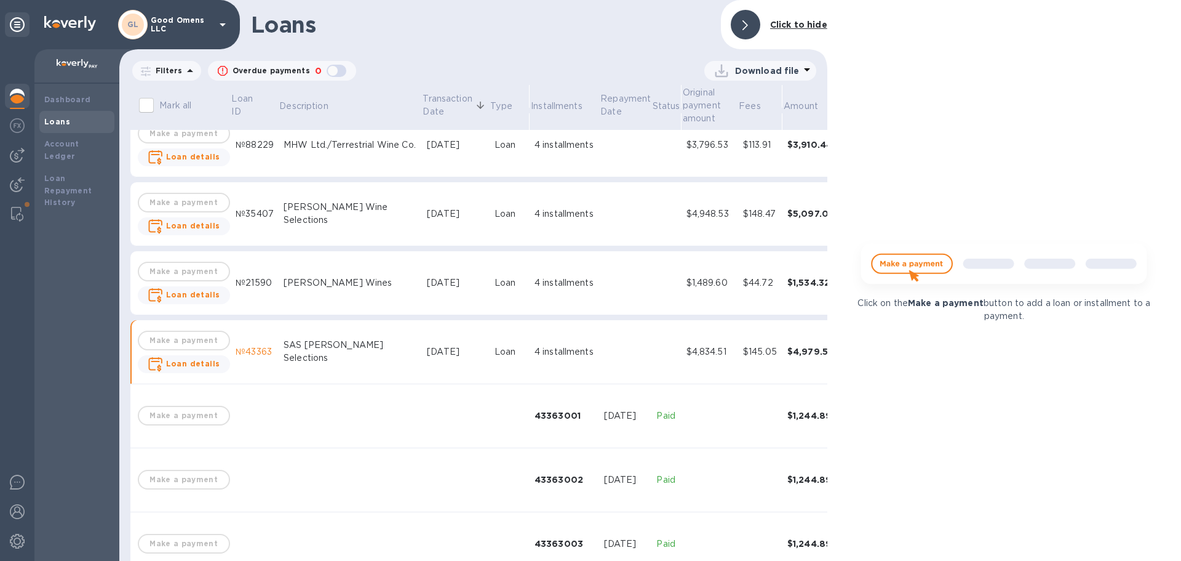
scroll to position [827, 0]
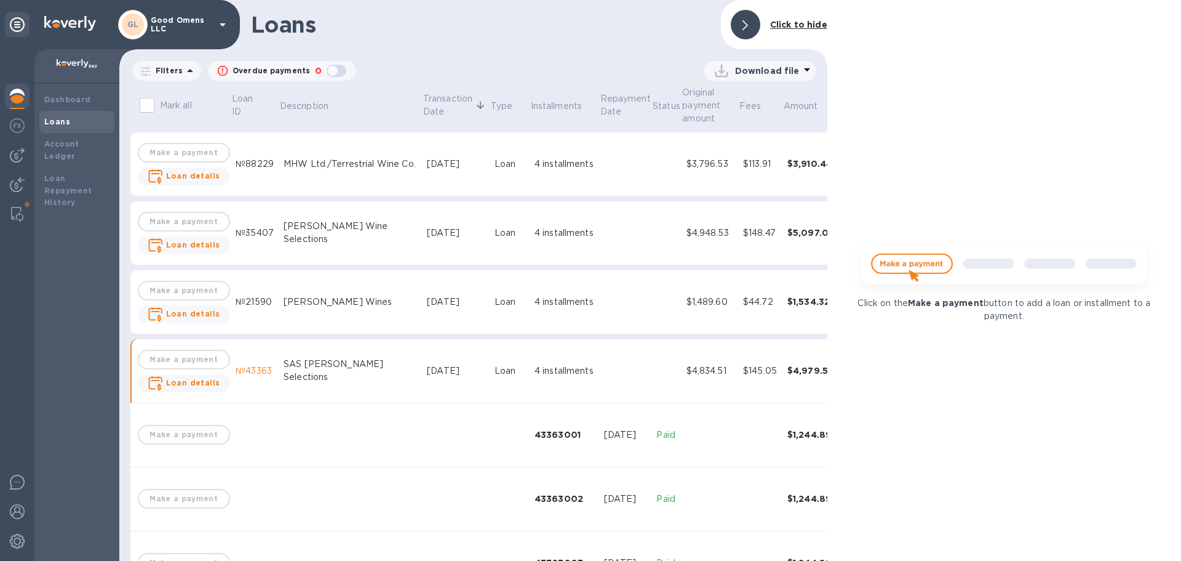
click at [798, 25] on b "Click to hide" at bounding box center [798, 25] width 57 height 10
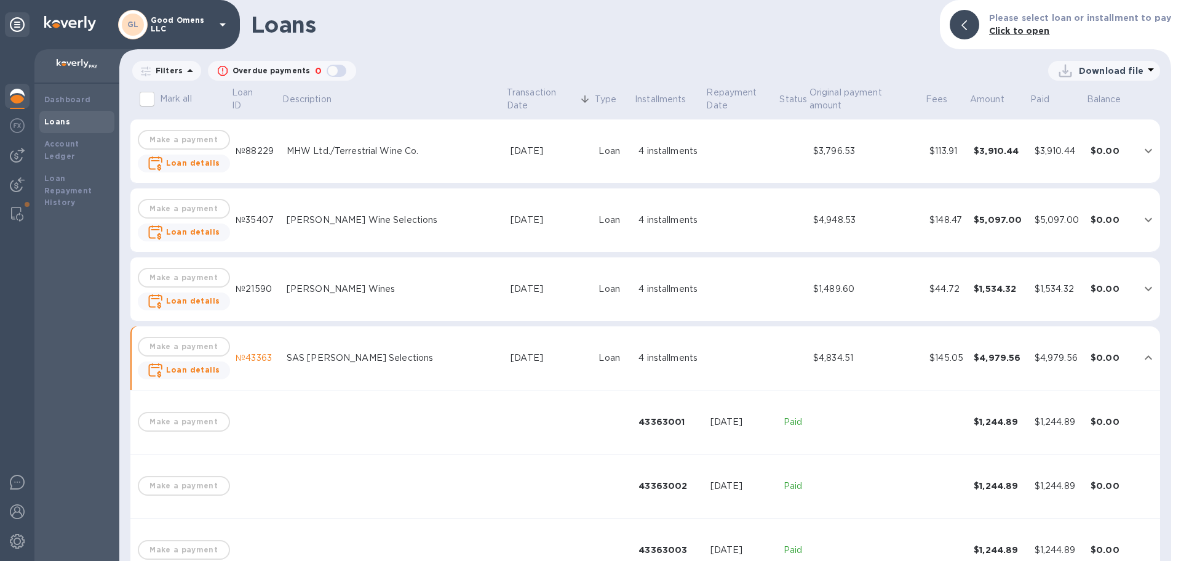
scroll to position [814, 0]
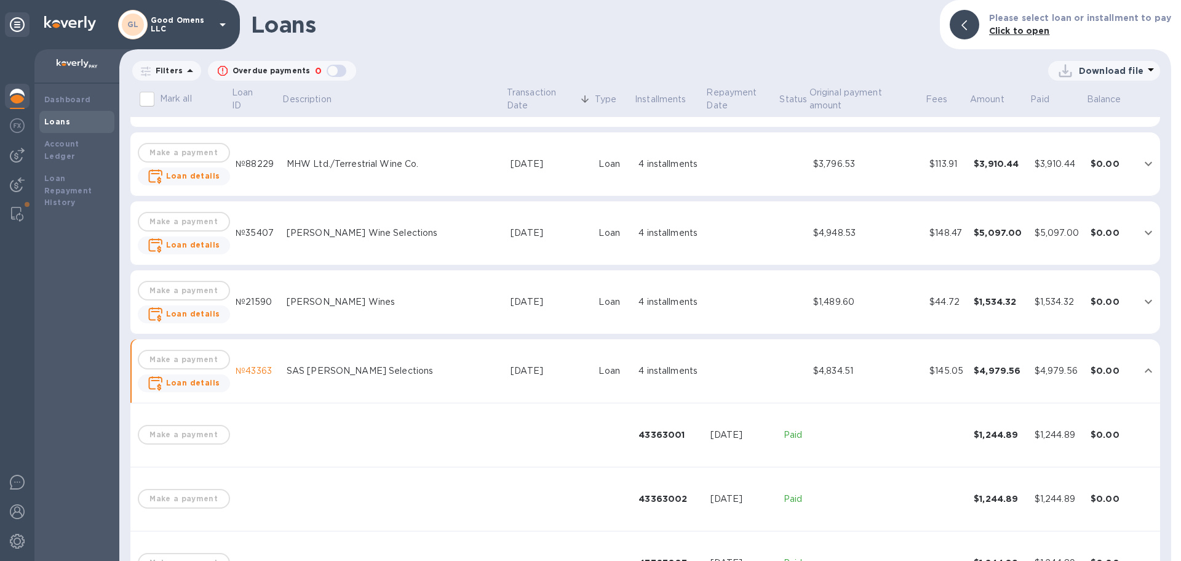
click at [396, 304] on div "[PERSON_NAME] Wines" at bounding box center [394, 301] width 214 height 13
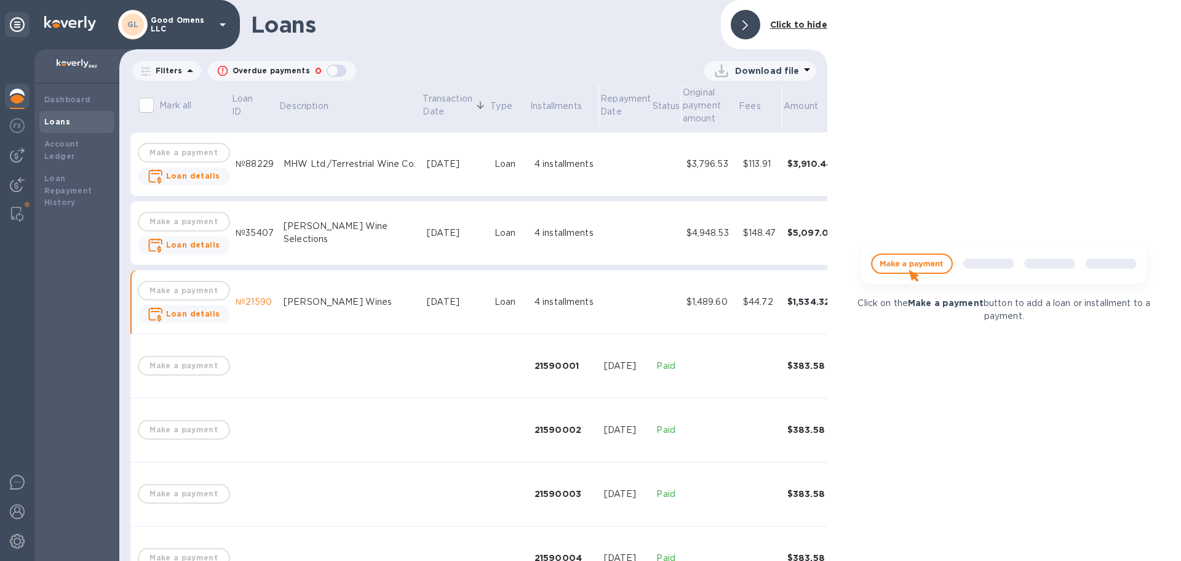
click at [783, 25] on b "Click to hide" at bounding box center [798, 25] width 57 height 10
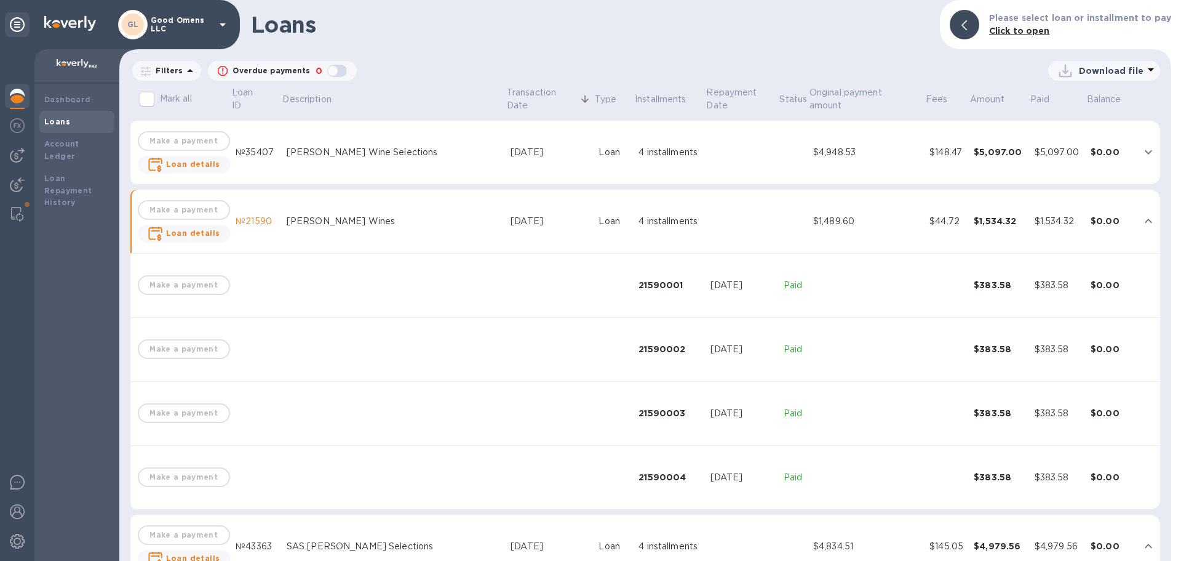
scroll to position [876, 0]
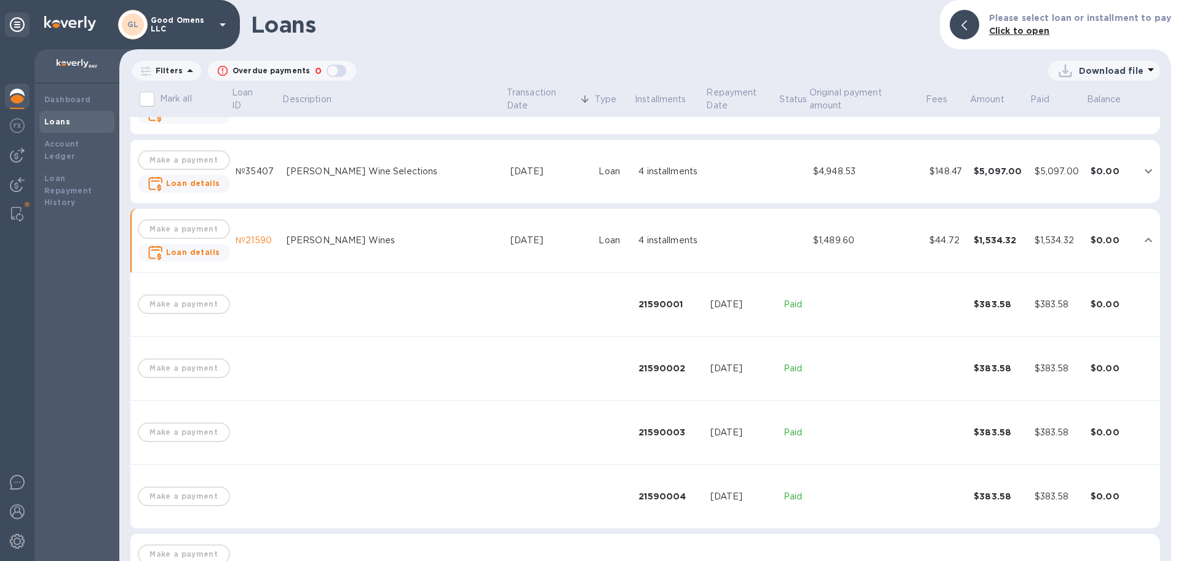
click at [640, 177] on div "4 installments" at bounding box center [670, 171] width 62 height 13
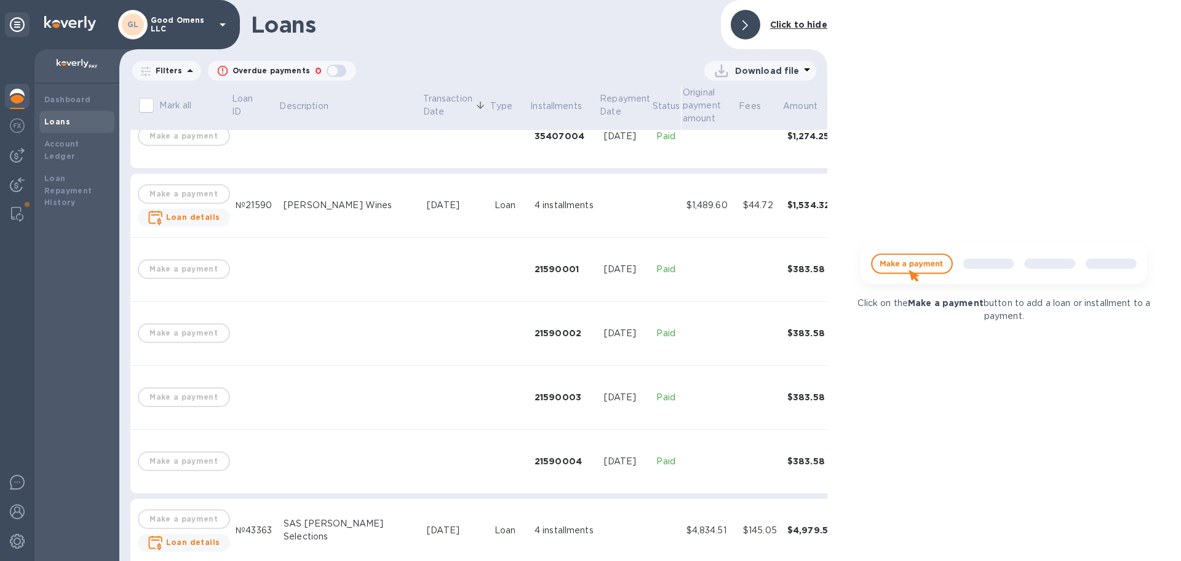
scroll to position [1196, 0]
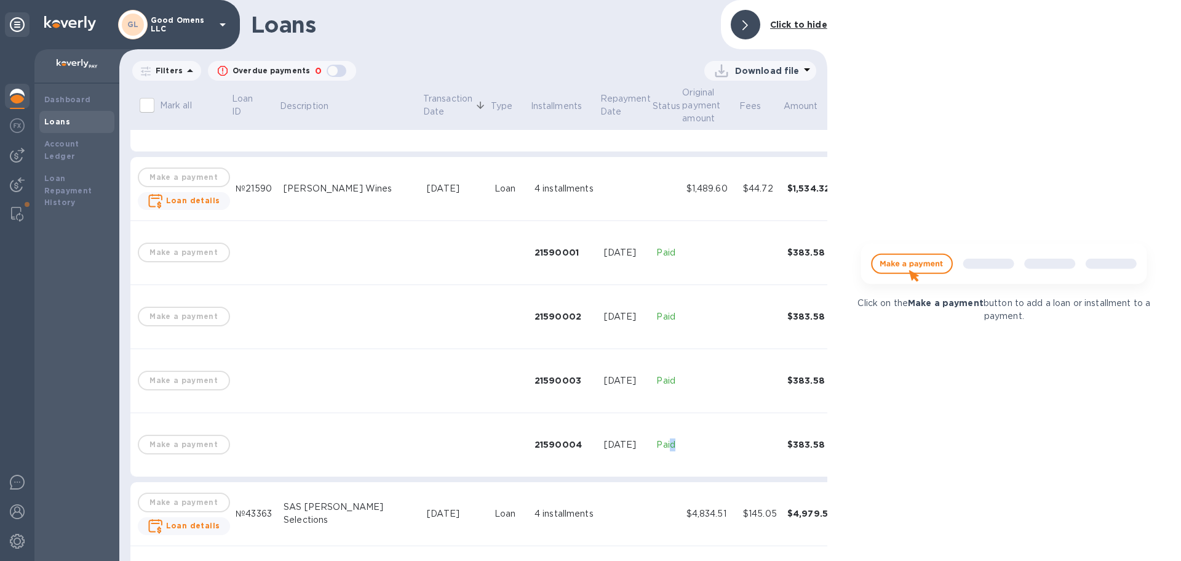
click at [657, 444] on p "Paid" at bounding box center [667, 444] width 20 height 13
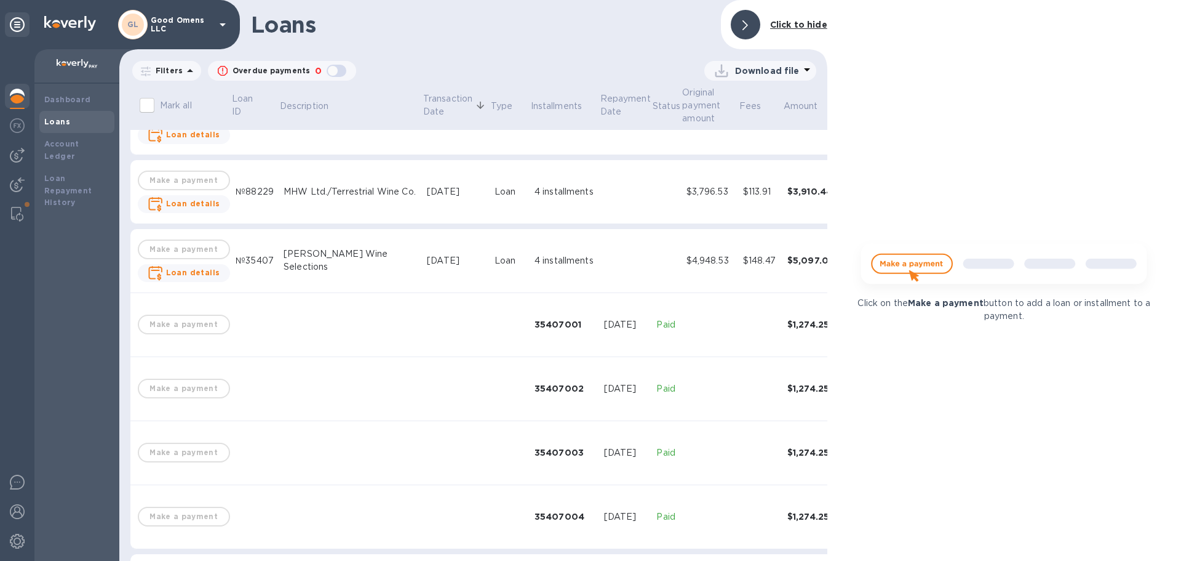
scroll to position [722, 0]
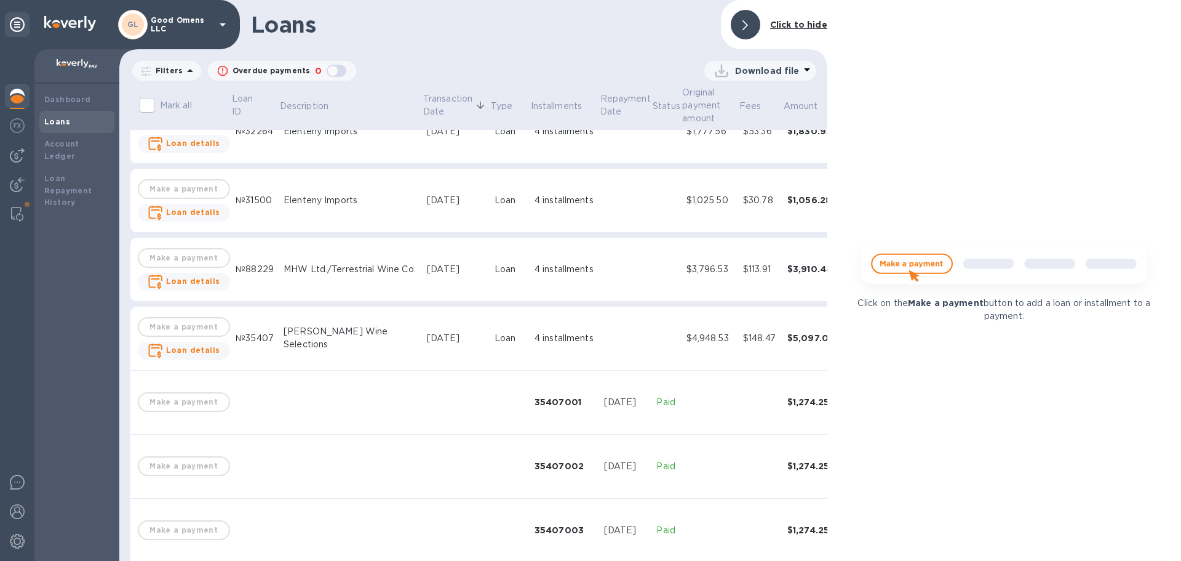
click at [599, 254] on td at bounding box center [625, 270] width 53 height 64
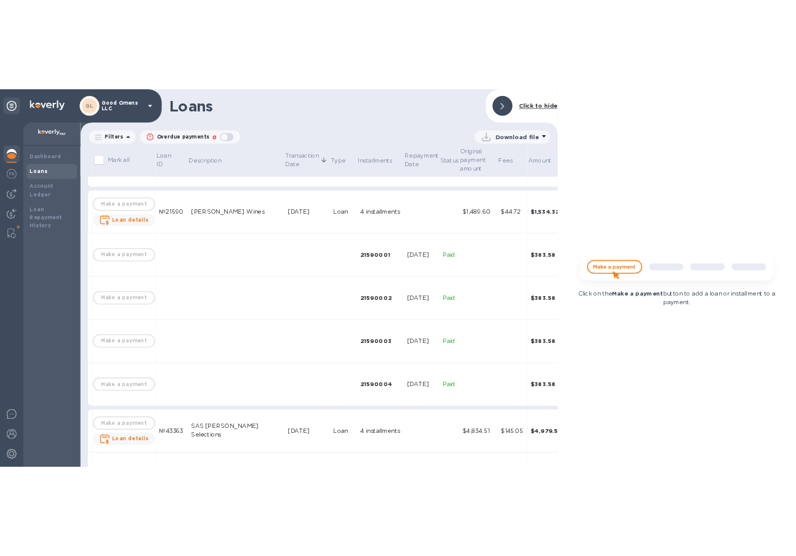
scroll to position [1460, 0]
